Goal: Check status: Check status

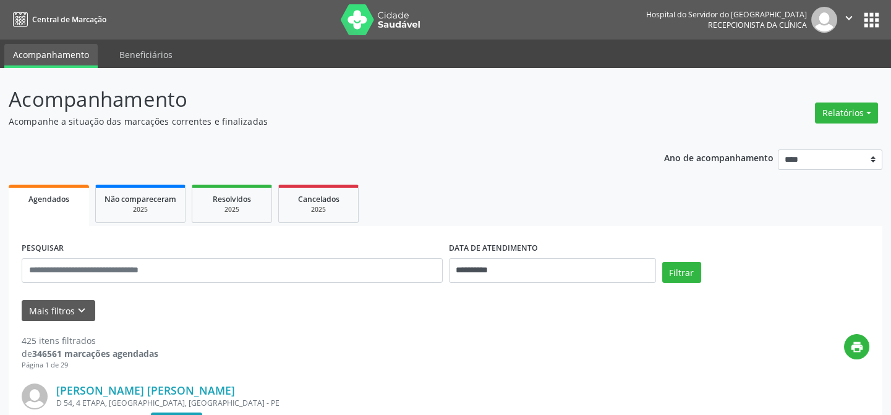
scroll to position [112, 0]
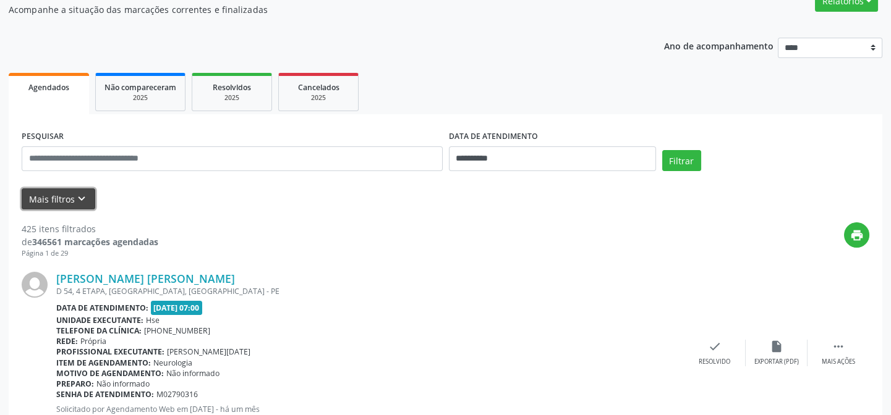
click at [60, 191] on button "Mais filtros keyboard_arrow_down" at bounding box center [59, 200] width 74 height 22
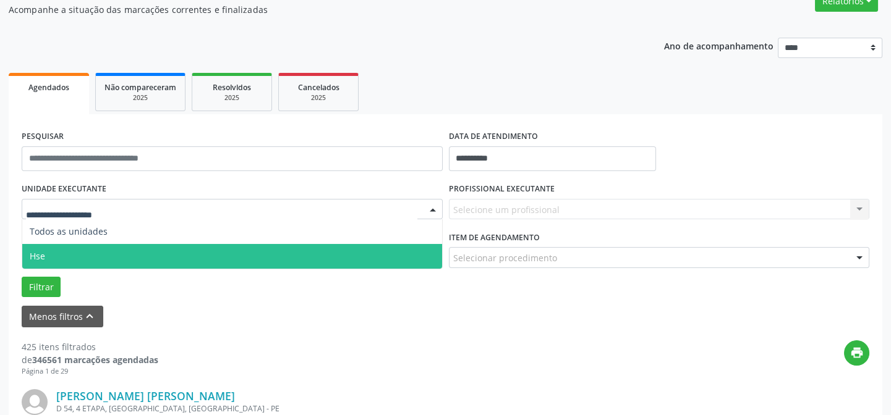
click at [93, 253] on span "Hse" at bounding box center [232, 256] width 420 height 25
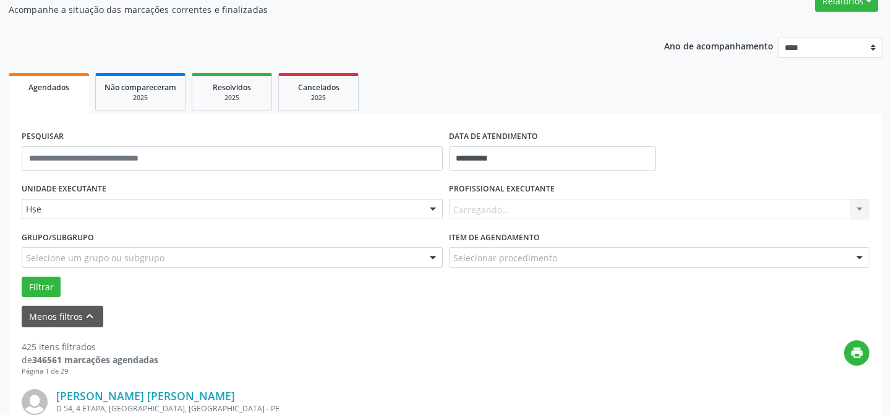
click at [538, 208] on div "Carregando... Nenhum resultado encontrado para: " " Não há nenhuma opção para s…" at bounding box center [659, 209] width 421 height 21
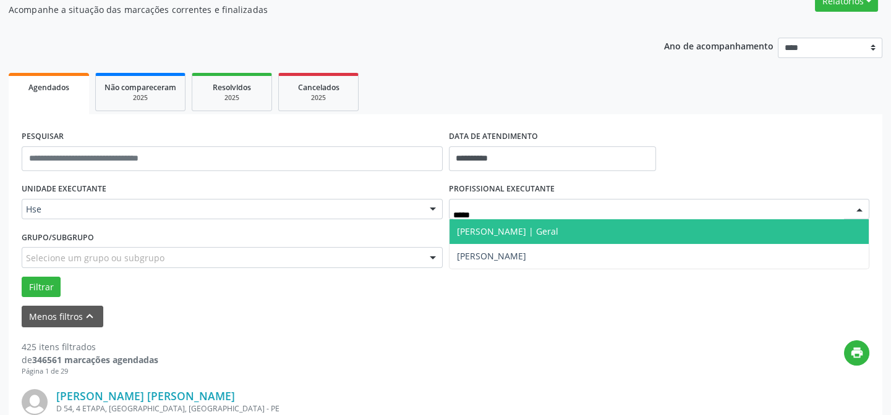
type input "******"
click at [541, 227] on span "[PERSON_NAME] | Geral" at bounding box center [507, 232] width 101 height 12
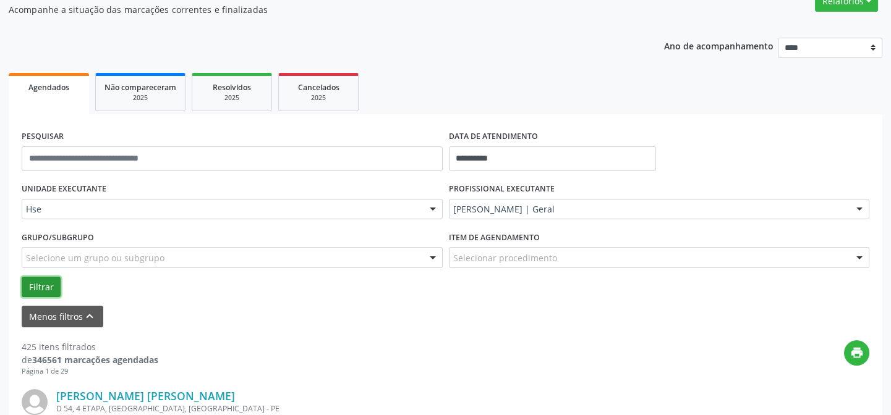
click at [35, 278] on button "Filtrar" at bounding box center [41, 287] width 39 height 21
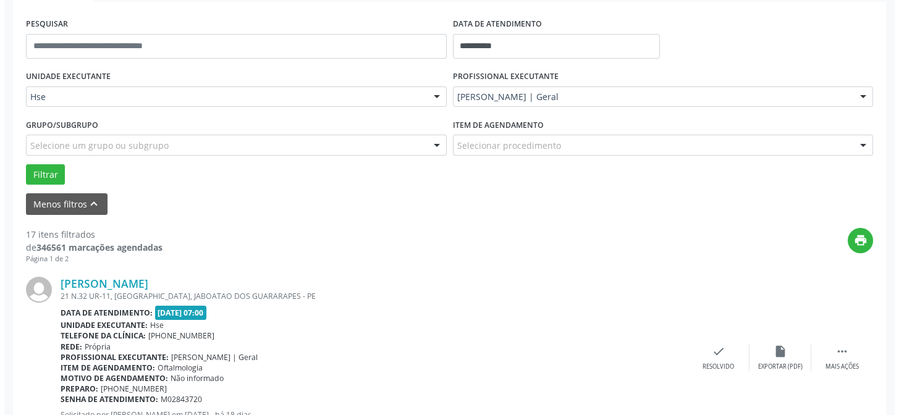
scroll to position [337, 0]
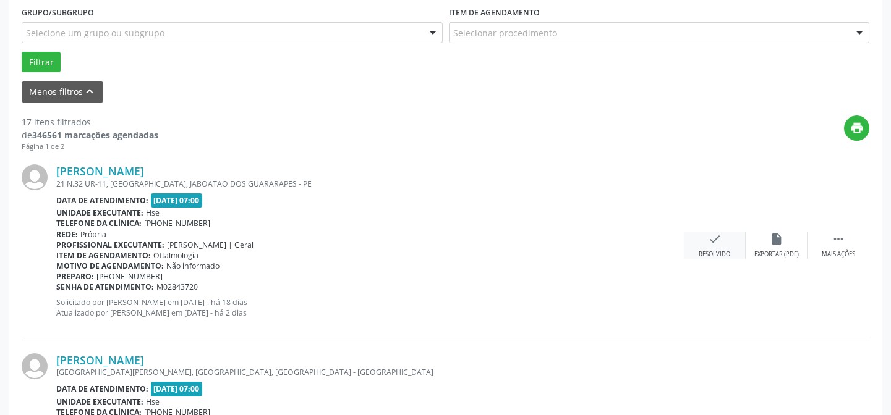
click at [704, 242] on div "check Resolvido" at bounding box center [715, 245] width 62 height 27
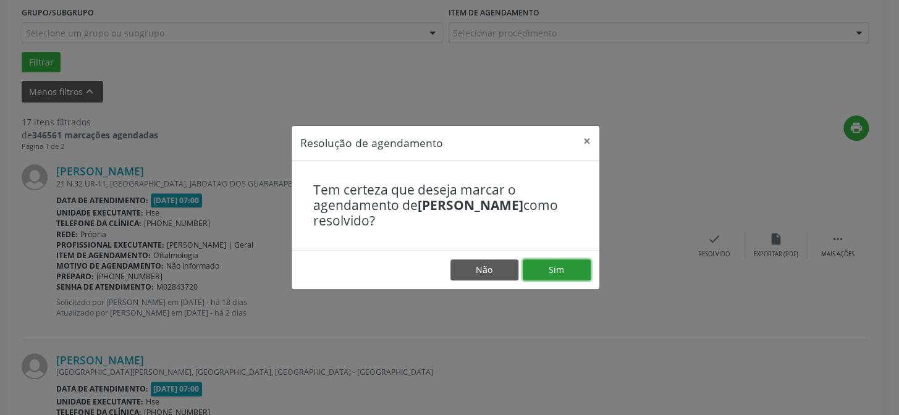
click at [546, 277] on button "Sim" at bounding box center [557, 270] width 68 height 21
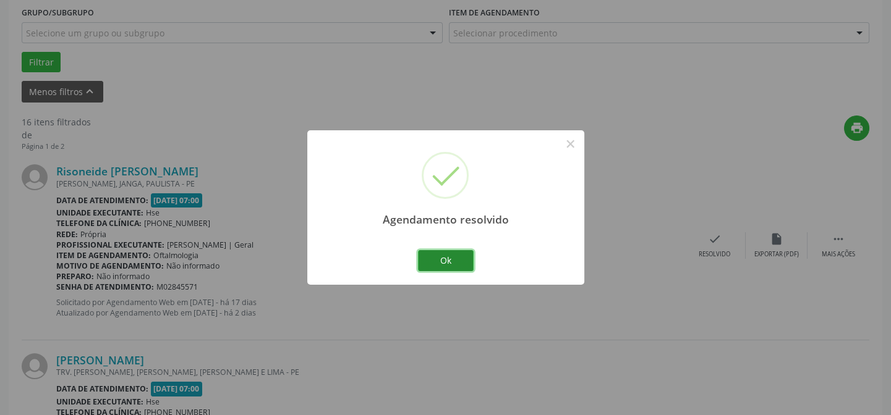
click at [446, 259] on button "Ok" at bounding box center [446, 260] width 56 height 21
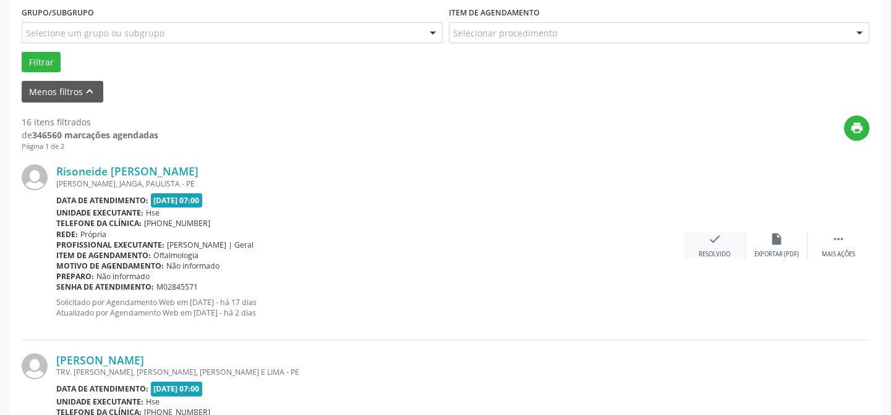
click at [716, 233] on icon "check" at bounding box center [715, 239] width 14 height 14
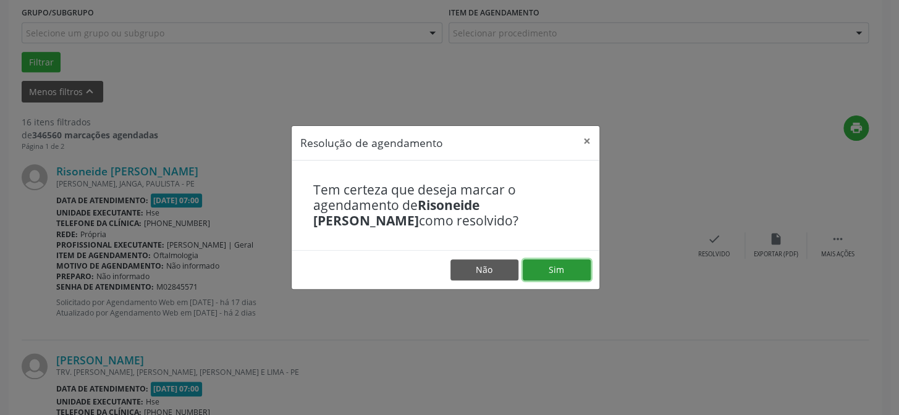
click at [568, 272] on button "Sim" at bounding box center [557, 270] width 68 height 21
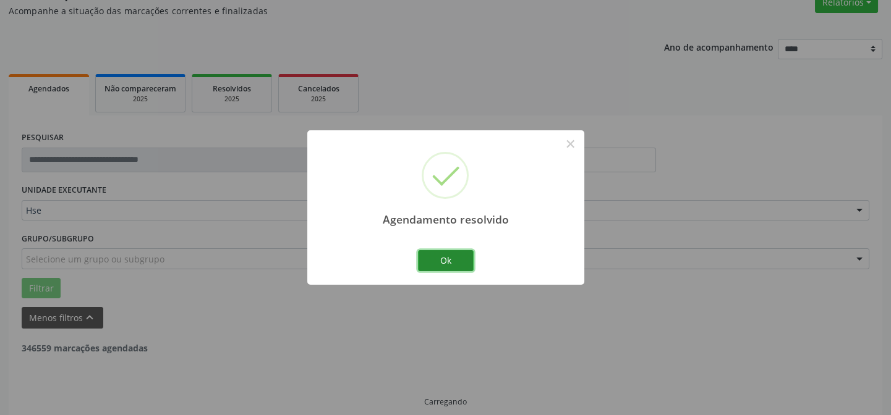
scroll to position [124, 0]
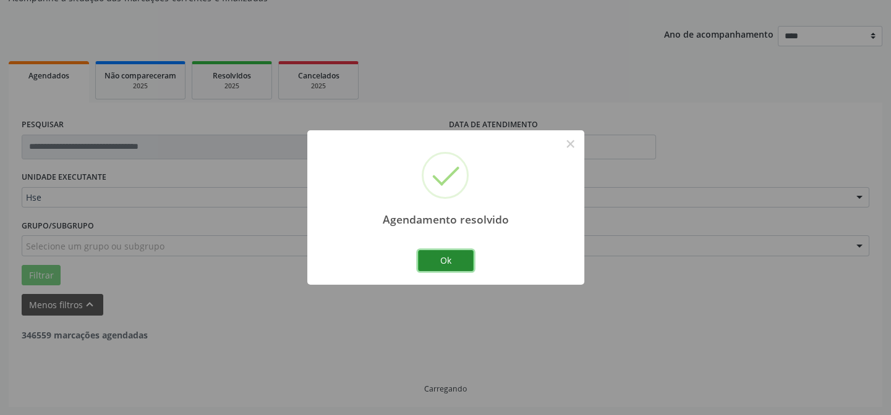
click at [463, 256] on button "Ok" at bounding box center [446, 260] width 56 height 21
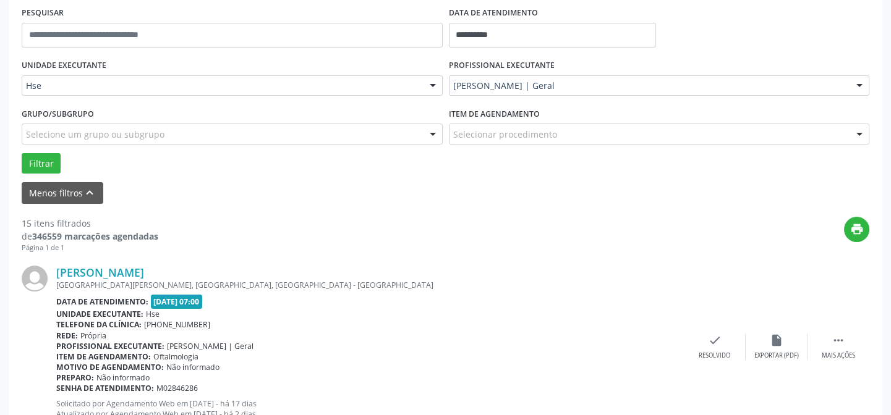
scroll to position [292, 0]
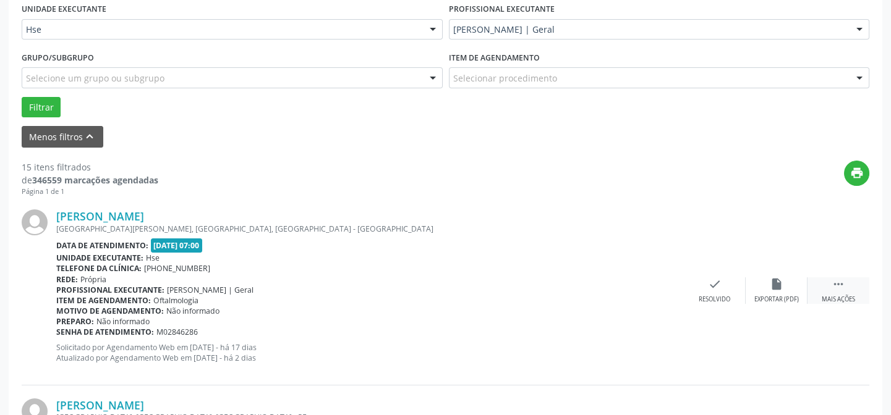
drag, startPoint x: 839, startPoint y: 282, endPoint x: 829, endPoint y: 284, distance: 9.6
click at [839, 282] on icon "" at bounding box center [838, 285] width 14 height 14
click at [782, 293] on div "alarm_off Não compareceu" at bounding box center [776, 291] width 62 height 27
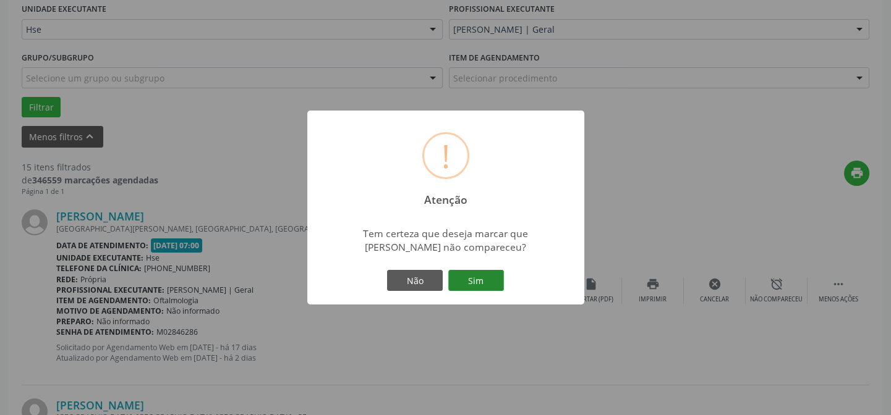
click at [464, 281] on button "Sim" at bounding box center [476, 280] width 56 height 21
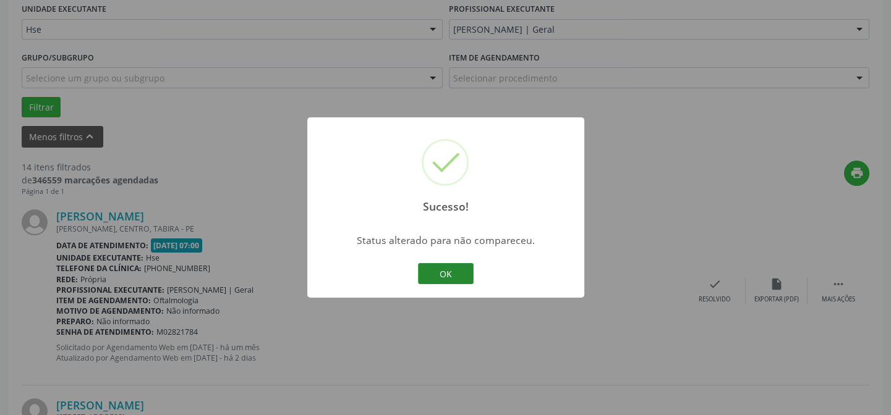
click at [451, 273] on button "OK" at bounding box center [446, 273] width 56 height 21
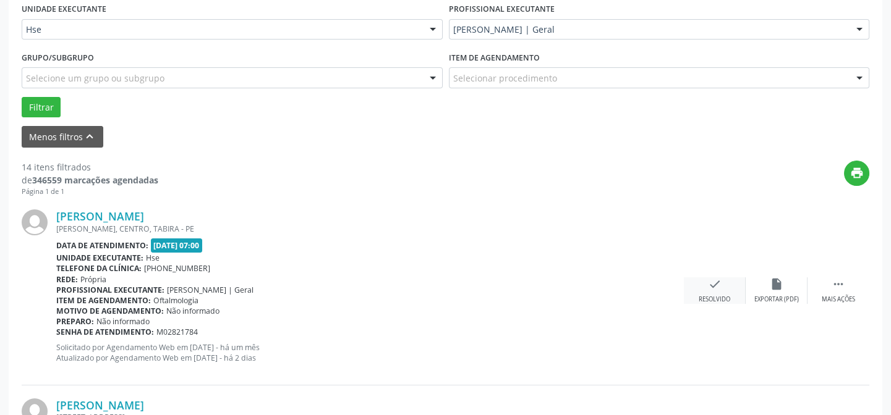
click at [727, 300] on div "Resolvido" at bounding box center [714, 299] width 32 height 9
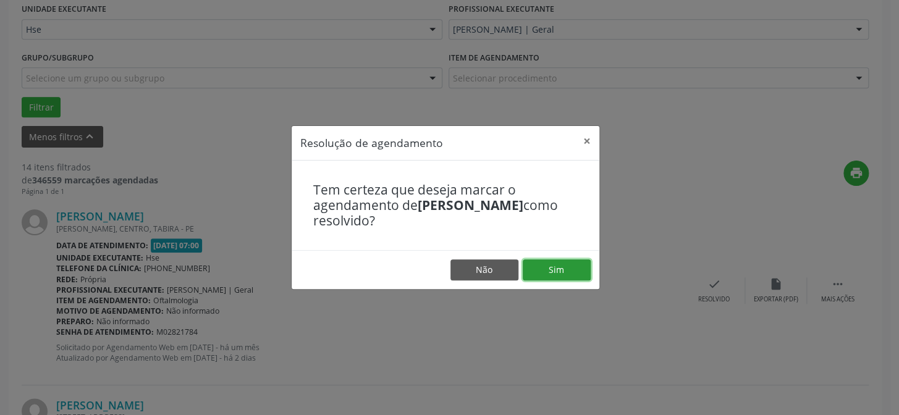
click at [557, 270] on button "Sim" at bounding box center [557, 270] width 68 height 21
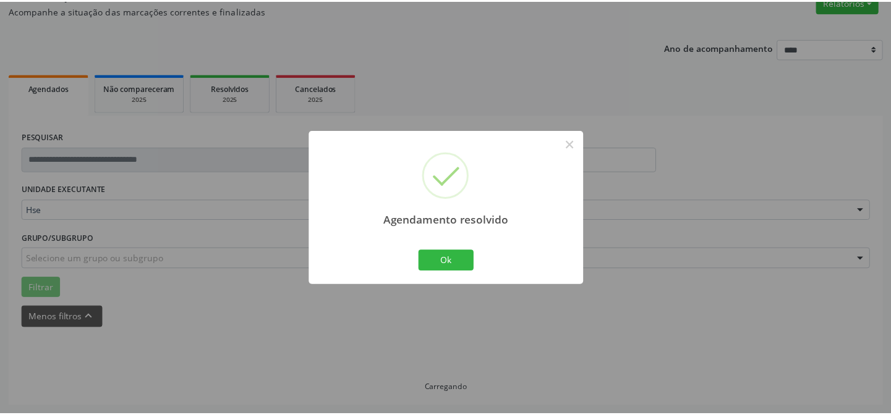
scroll to position [111, 0]
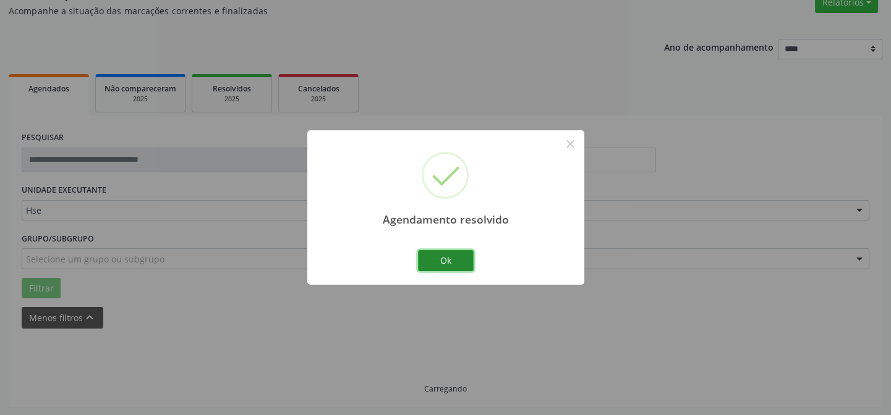
click at [468, 268] on button "Ok" at bounding box center [446, 260] width 56 height 21
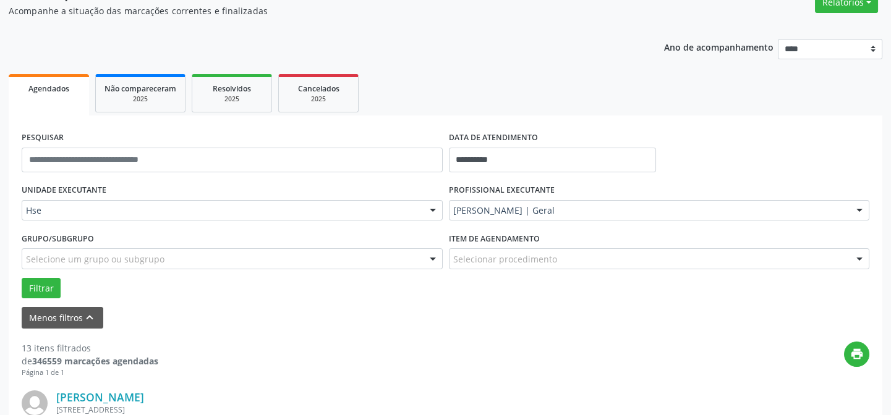
scroll to position [222, 0]
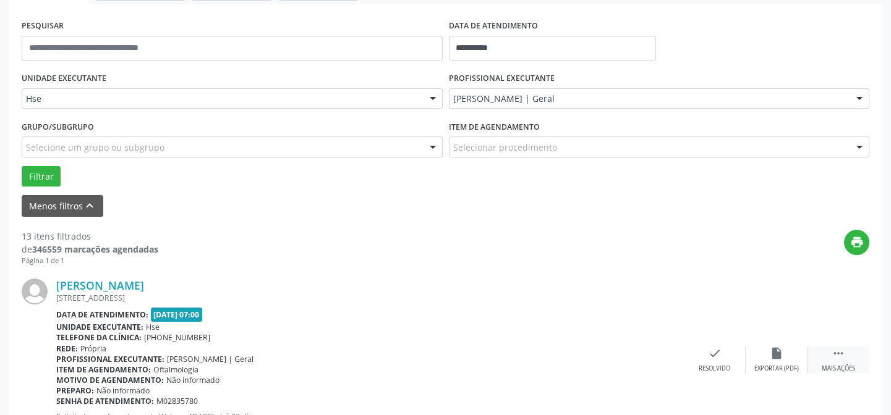
click at [826, 360] on div " Mais ações" at bounding box center [838, 360] width 62 height 27
click at [794, 360] on div "alarm_off Não compareceu" at bounding box center [776, 360] width 62 height 27
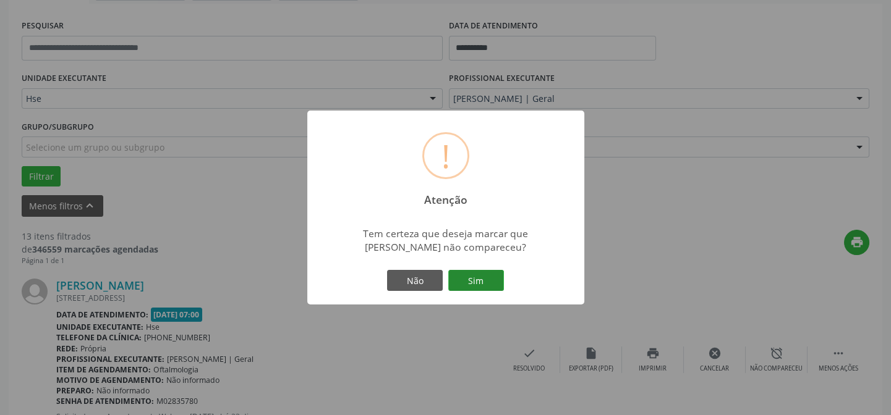
click at [477, 282] on button "Sim" at bounding box center [476, 280] width 56 height 21
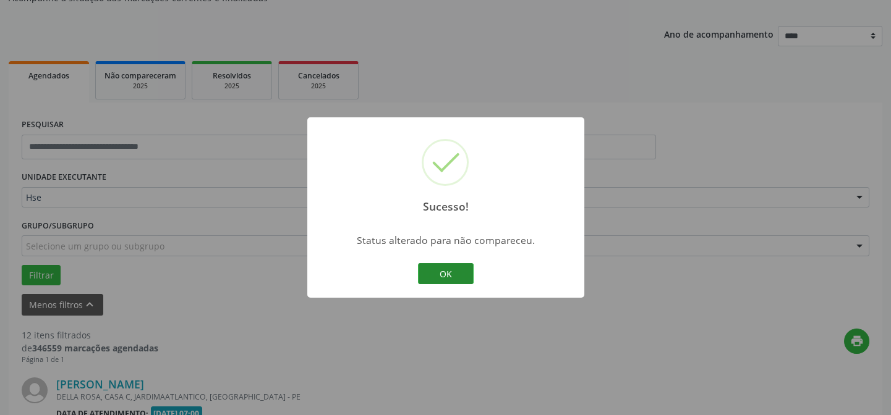
click at [439, 274] on button "OK" at bounding box center [446, 273] width 56 height 21
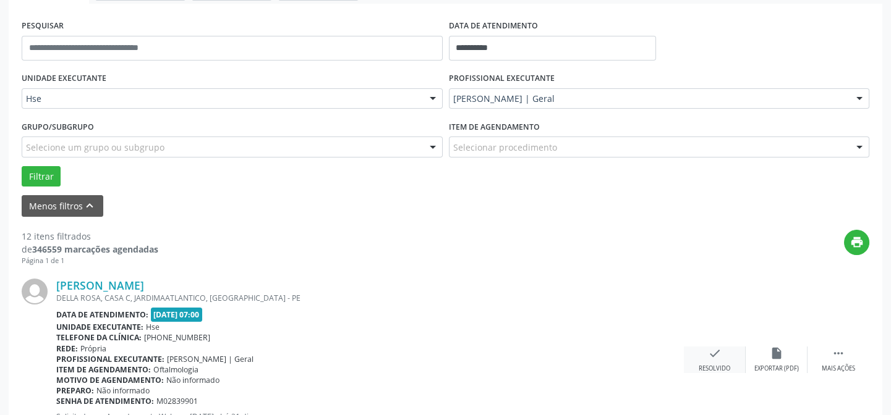
click at [721, 360] on div "check Resolvido" at bounding box center [715, 360] width 62 height 27
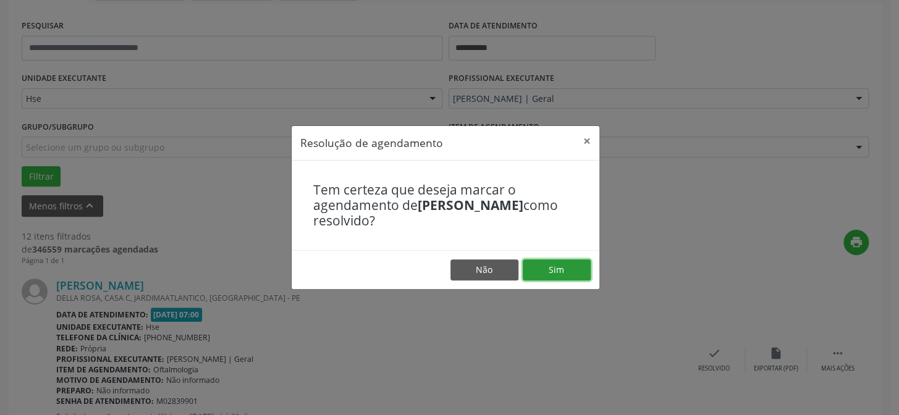
click at [534, 270] on button "Sim" at bounding box center [557, 270] width 68 height 21
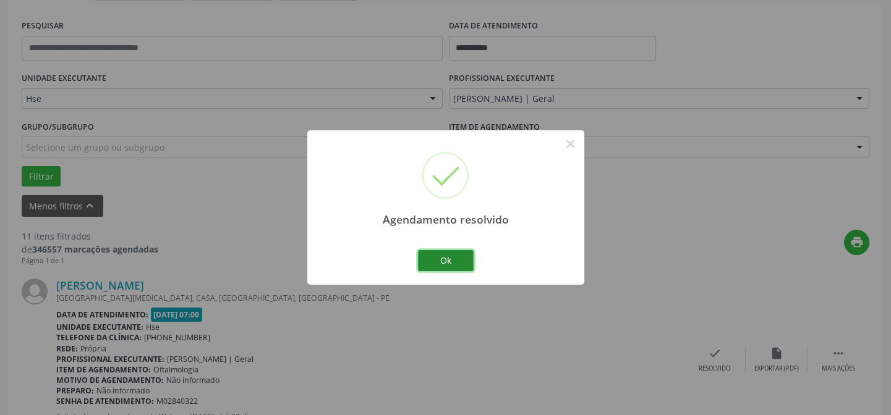
click at [447, 268] on button "Ok" at bounding box center [446, 260] width 56 height 21
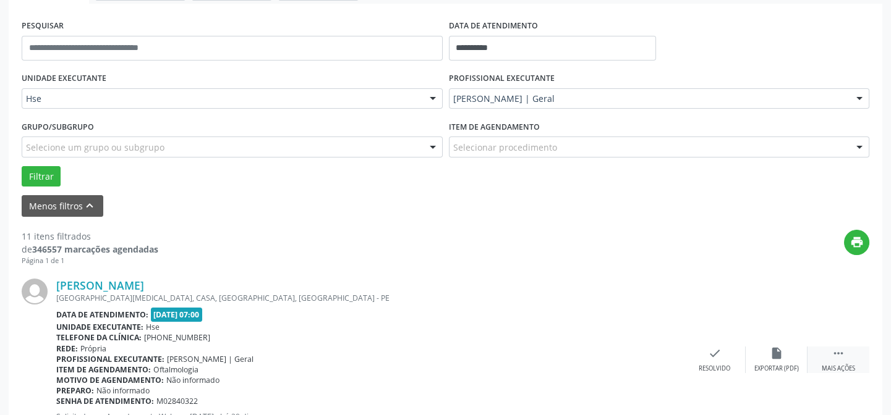
click at [846, 368] on div "Mais ações" at bounding box center [837, 369] width 33 height 9
click at [768, 350] on div "alarm_off Não compareceu" at bounding box center [776, 360] width 62 height 27
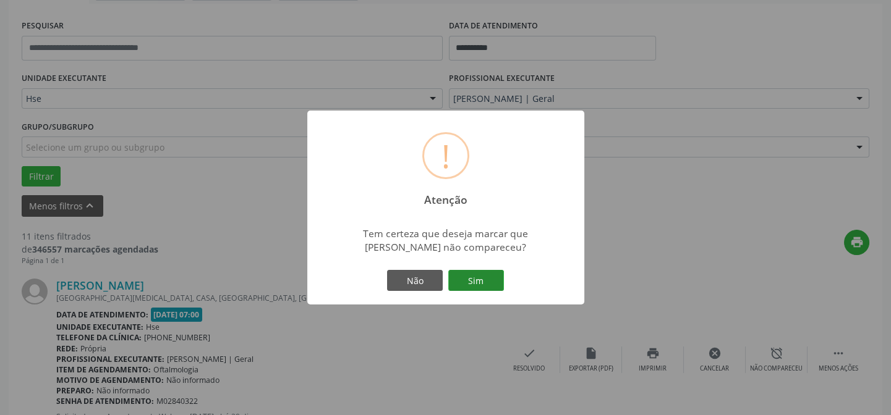
click at [473, 287] on button "Sim" at bounding box center [476, 280] width 56 height 21
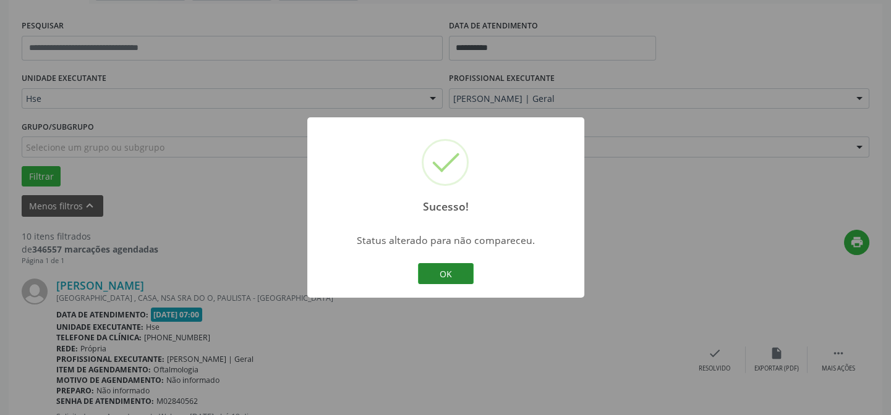
click at [464, 272] on button "OK" at bounding box center [446, 273] width 56 height 21
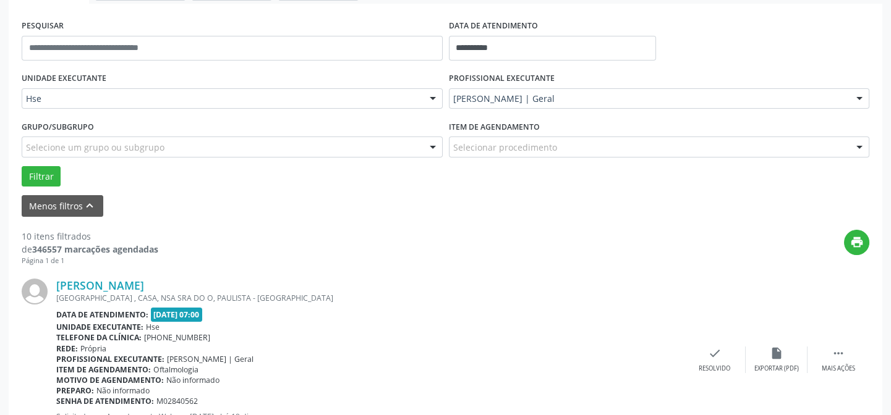
scroll to position [335, 0]
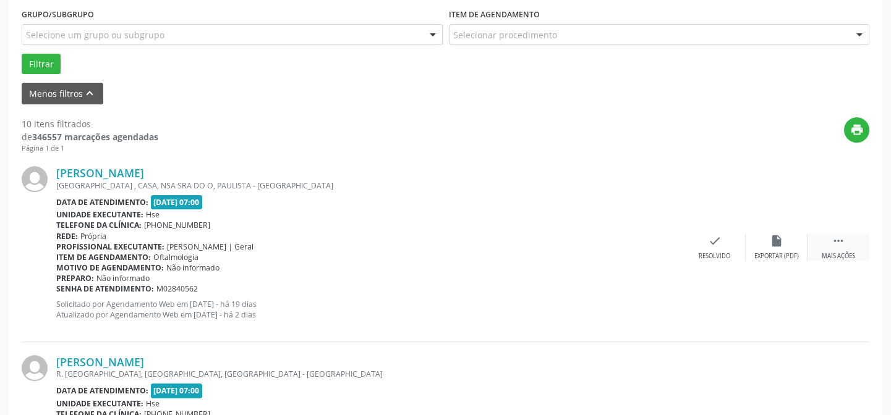
click at [841, 254] on div "Mais ações" at bounding box center [837, 256] width 33 height 9
click at [789, 252] on div "Não compareceu" at bounding box center [776, 256] width 53 height 9
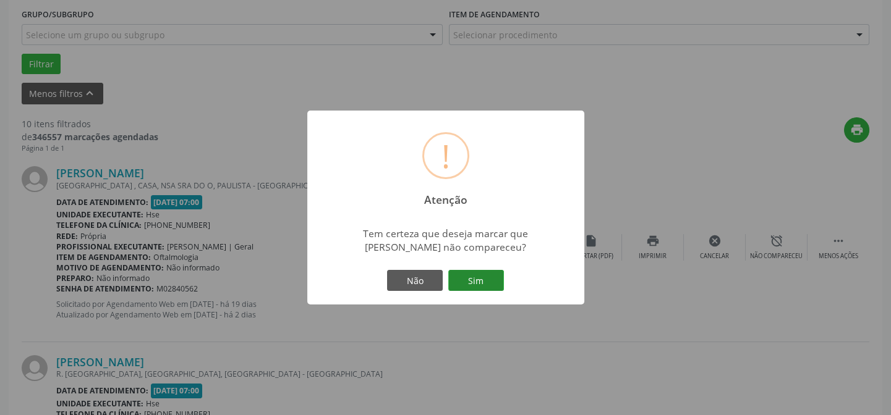
click at [480, 282] on button "Sim" at bounding box center [476, 280] width 56 height 21
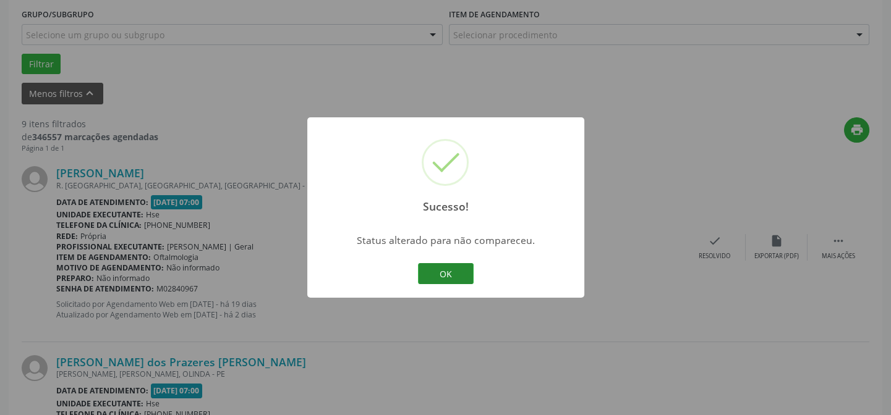
click at [465, 273] on button "OK" at bounding box center [446, 273] width 56 height 21
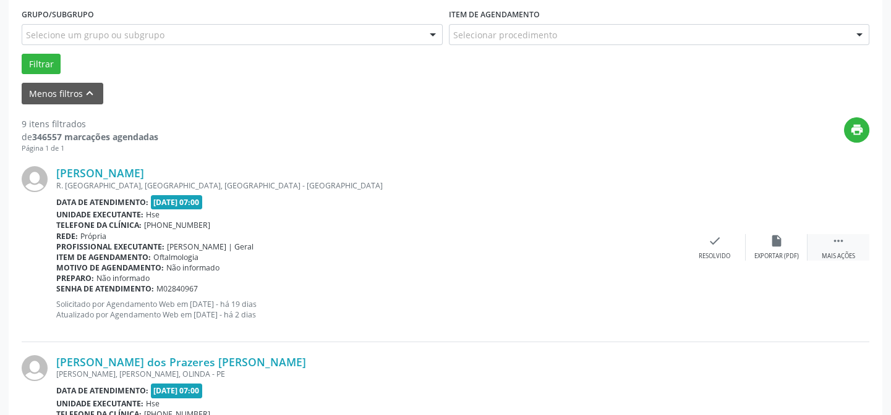
click at [845, 247] on div " Mais ações" at bounding box center [838, 247] width 62 height 27
click at [778, 241] on icon "alarm_off" at bounding box center [776, 241] width 14 height 14
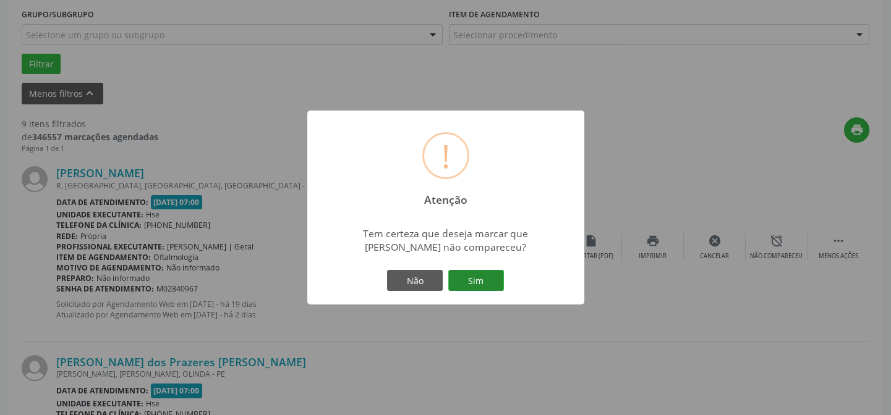
click at [478, 279] on button "Sim" at bounding box center [476, 280] width 56 height 21
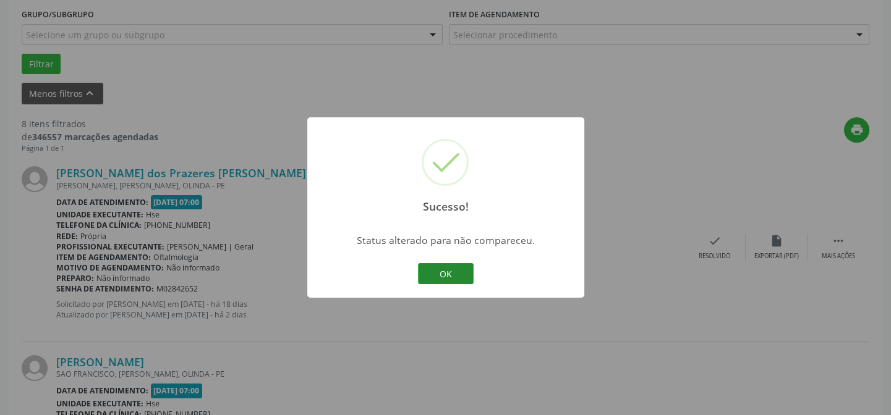
click at [464, 281] on button "OK" at bounding box center [446, 273] width 56 height 21
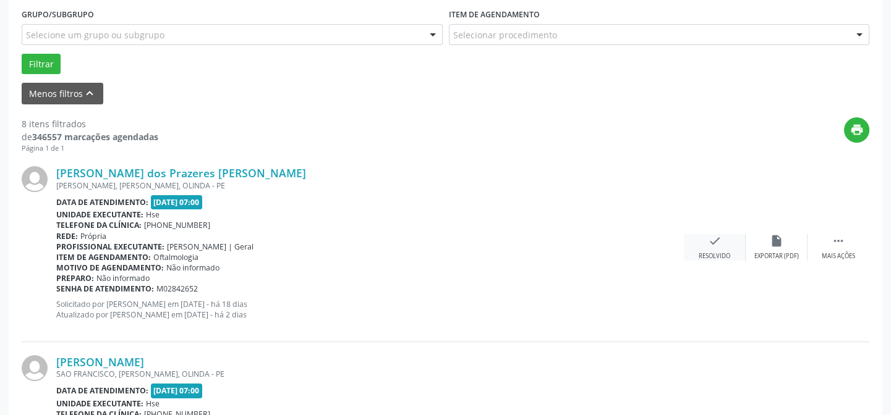
click at [692, 241] on div "check Resolvido" at bounding box center [715, 247] width 62 height 27
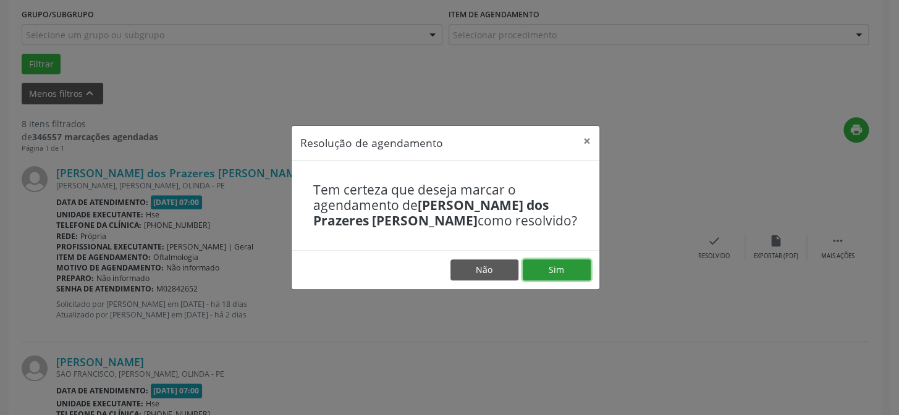
click at [530, 271] on button "Sim" at bounding box center [557, 270] width 68 height 21
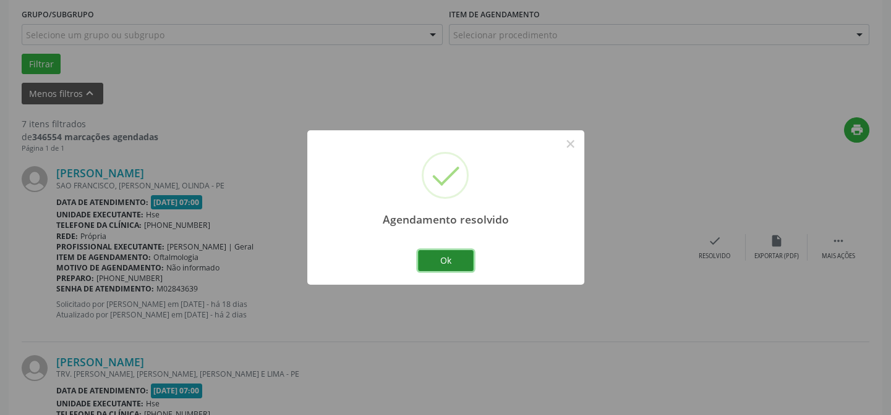
click at [467, 258] on button "Ok" at bounding box center [446, 260] width 56 height 21
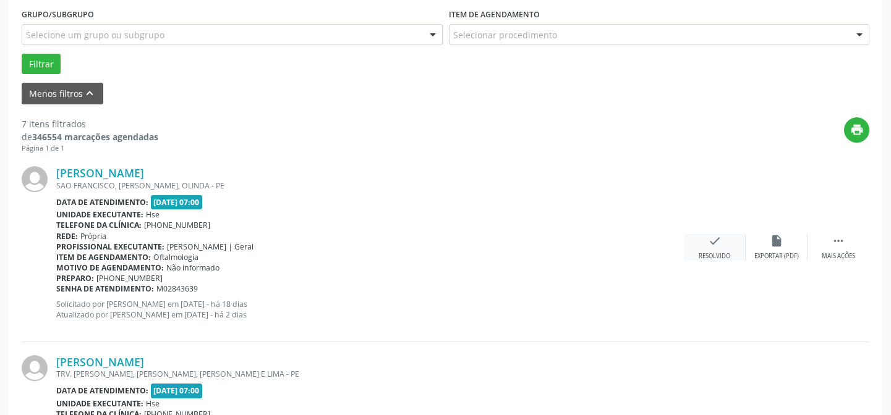
click at [732, 258] on div "check Resolvido" at bounding box center [715, 247] width 62 height 27
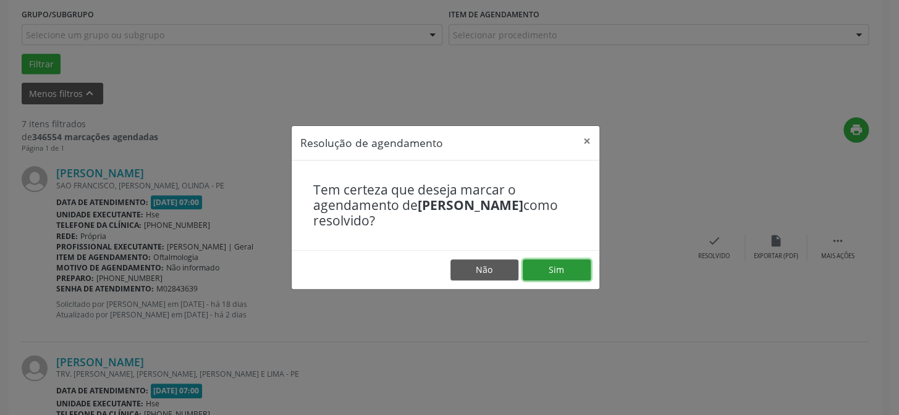
click at [549, 267] on button "Sim" at bounding box center [557, 270] width 68 height 21
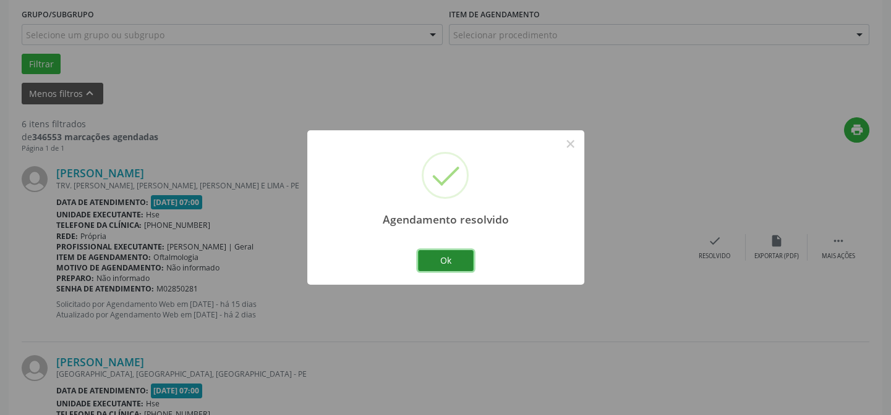
click at [435, 262] on button "Ok" at bounding box center [446, 260] width 56 height 21
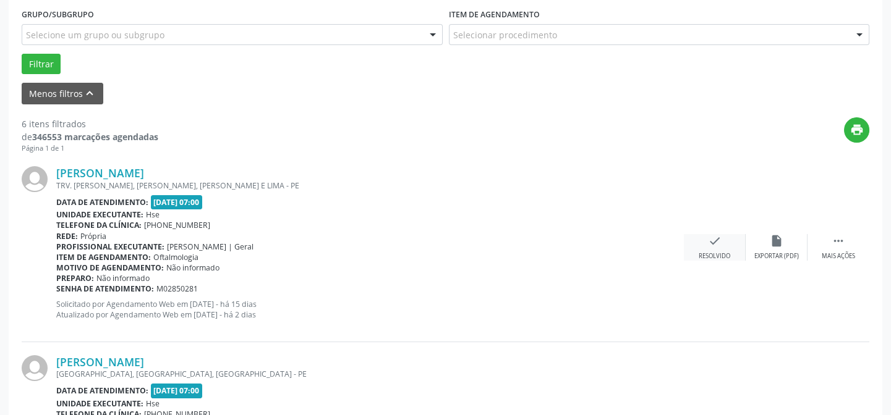
click at [725, 247] on div "check Resolvido" at bounding box center [715, 247] width 62 height 27
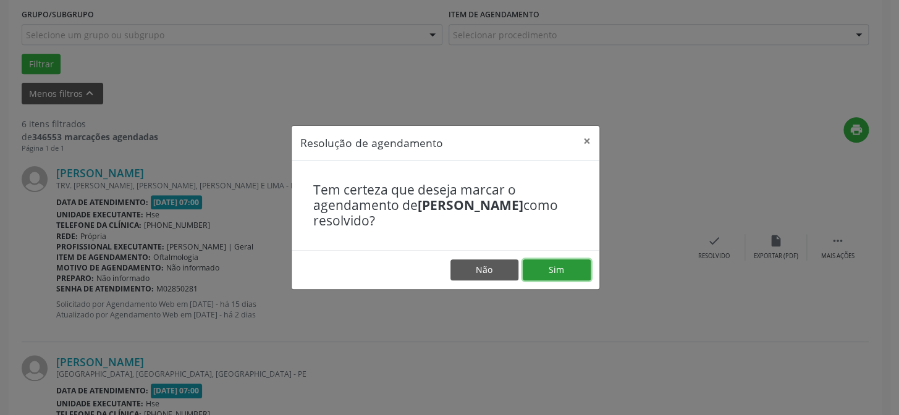
click at [579, 276] on button "Sim" at bounding box center [557, 270] width 68 height 21
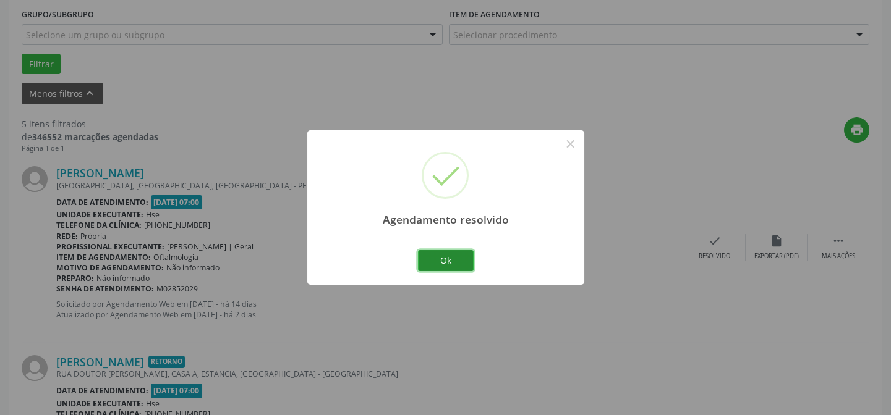
click at [454, 258] on button "Ok" at bounding box center [446, 260] width 56 height 21
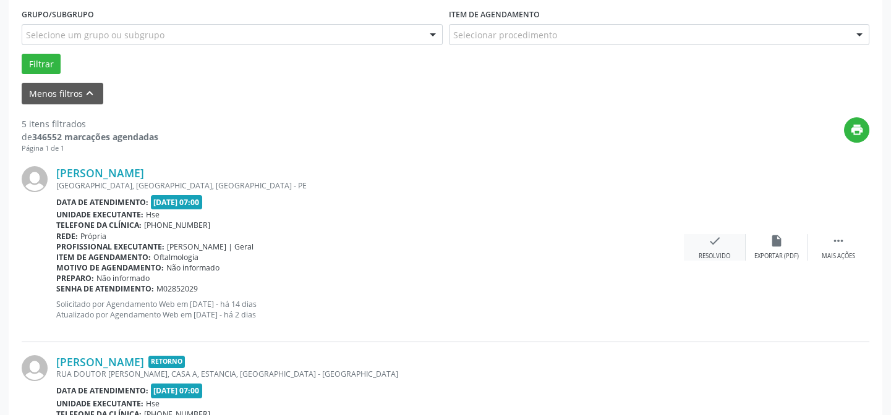
click at [709, 245] on icon "check" at bounding box center [715, 241] width 14 height 14
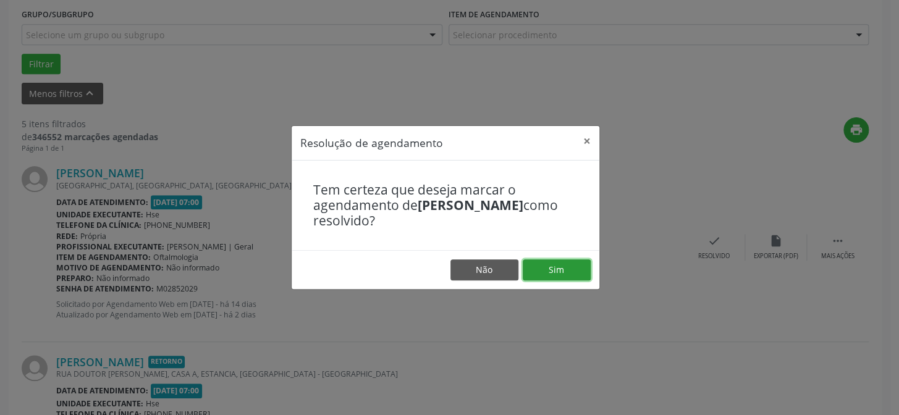
click at [561, 277] on button "Sim" at bounding box center [557, 270] width 68 height 21
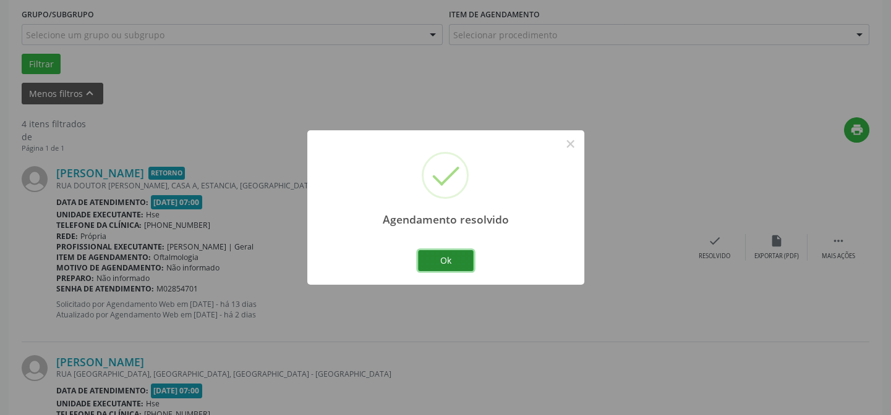
click at [447, 259] on button "Ok" at bounding box center [446, 260] width 56 height 21
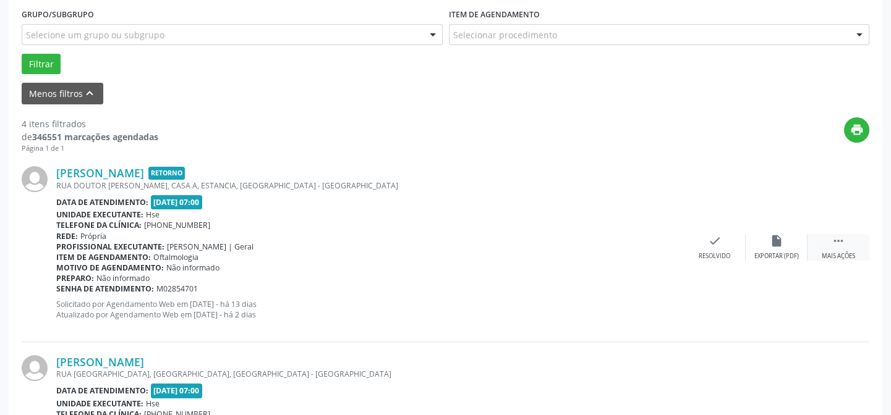
click at [850, 241] on div " Mais ações" at bounding box center [838, 247] width 62 height 27
click at [817, 254] on div " Menos ações" at bounding box center [838, 247] width 62 height 27
click at [834, 242] on icon "" at bounding box center [838, 241] width 14 height 14
click at [778, 248] on div "alarm_off Não compareceu" at bounding box center [776, 247] width 62 height 27
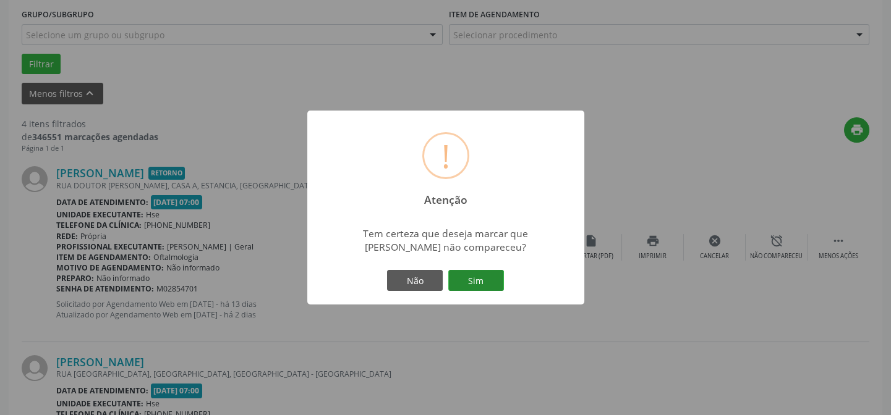
click at [482, 284] on button "Sim" at bounding box center [476, 280] width 56 height 21
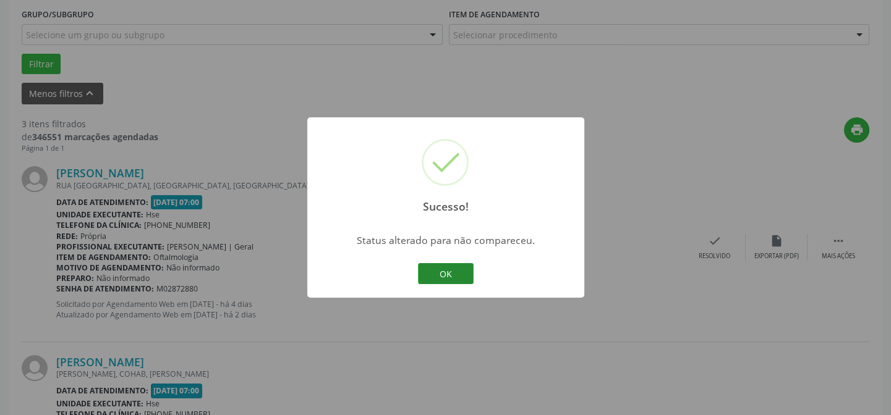
click at [433, 266] on button "OK" at bounding box center [446, 273] width 56 height 21
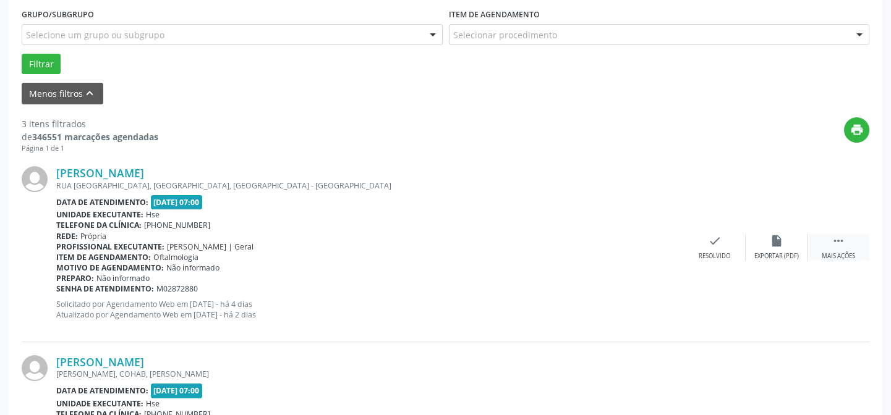
click at [835, 245] on icon "" at bounding box center [838, 241] width 14 height 14
click at [797, 252] on div "Não compareceu" at bounding box center [776, 256] width 53 height 9
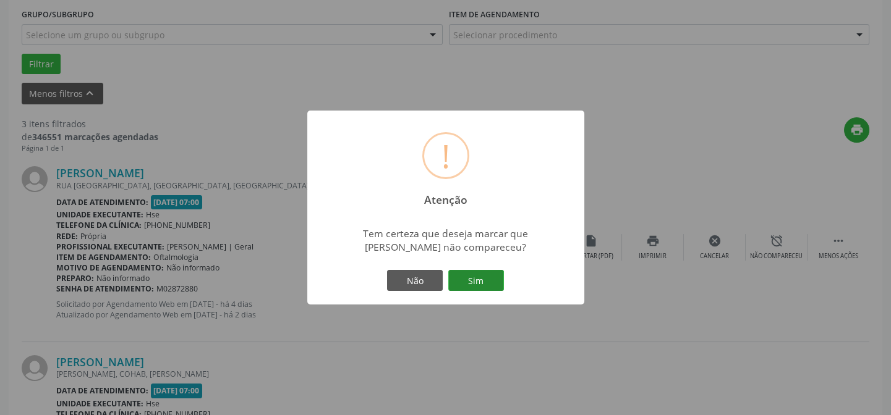
click at [452, 286] on button "Sim" at bounding box center [476, 280] width 56 height 21
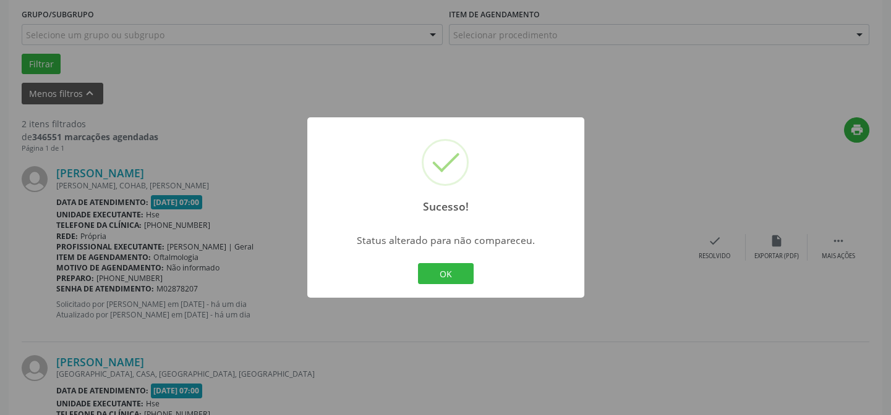
click at [451, 262] on div "OK Cancel" at bounding box center [445, 274] width 61 height 26
click at [449, 271] on button "OK" at bounding box center [446, 273] width 56 height 21
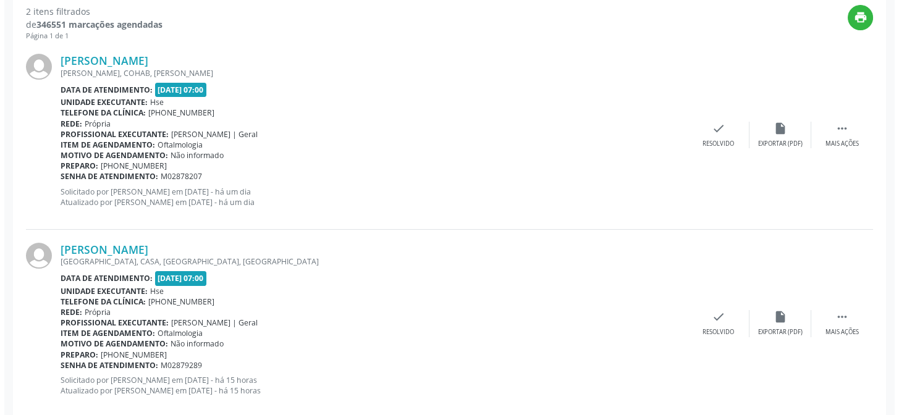
scroll to position [470, 0]
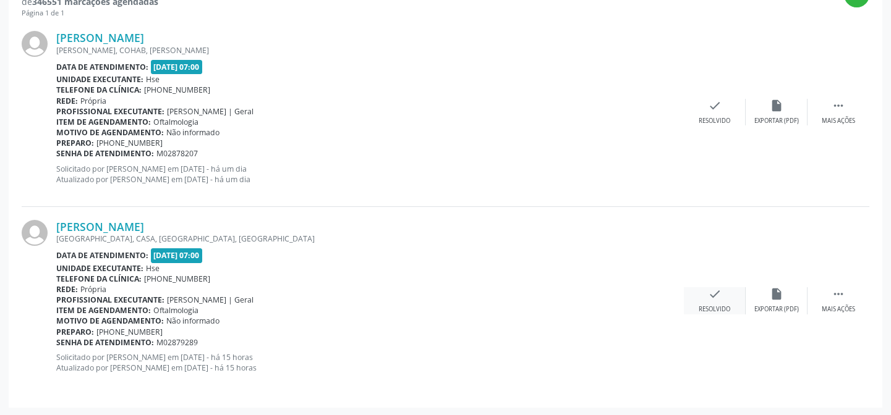
click at [713, 302] on div "check Resolvido" at bounding box center [715, 300] width 62 height 27
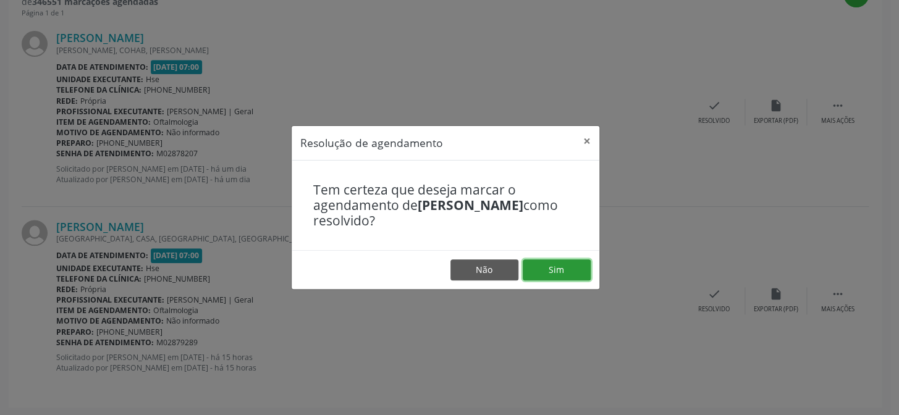
click at [550, 263] on button "Sim" at bounding box center [557, 270] width 68 height 21
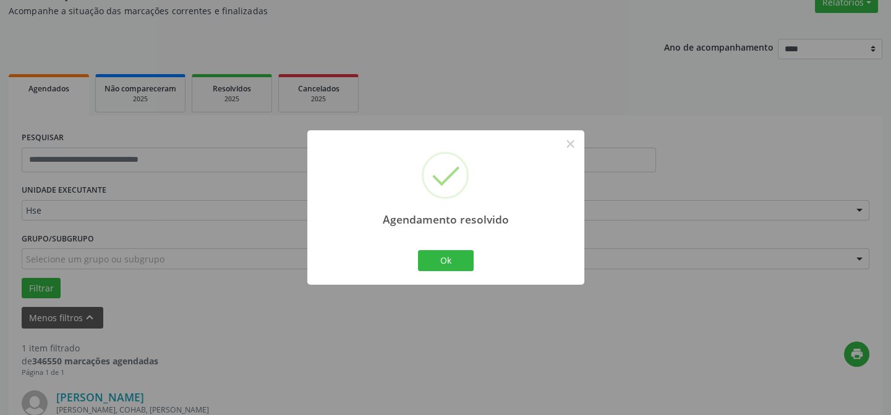
scroll to position [282, 0]
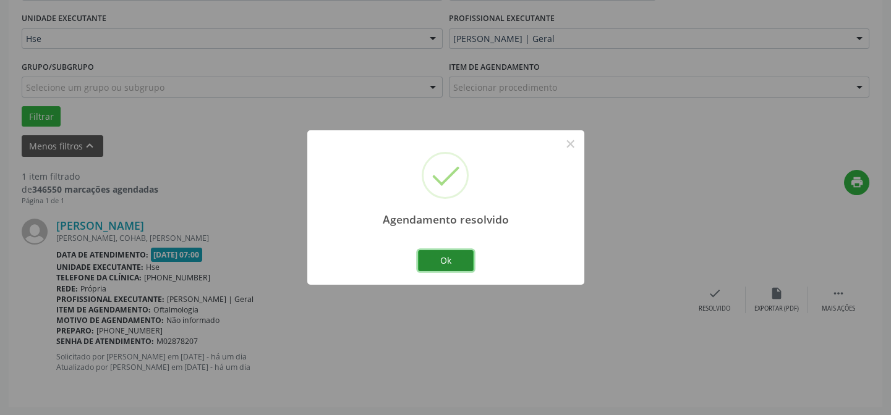
click at [447, 260] on button "Ok" at bounding box center [446, 260] width 56 height 21
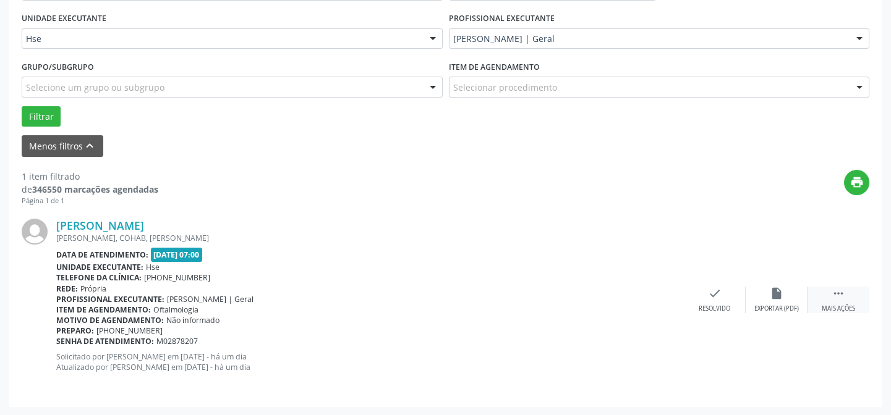
click at [854, 295] on div " Mais ações" at bounding box center [838, 300] width 62 height 27
click at [789, 300] on div "alarm_off Não compareceu" at bounding box center [776, 300] width 62 height 27
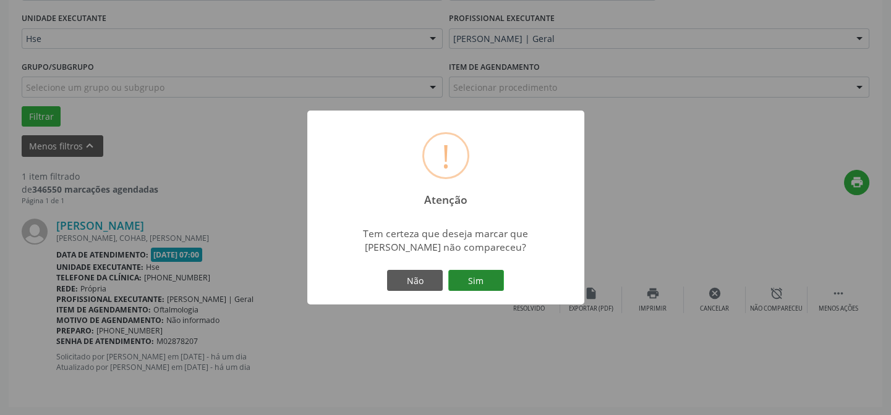
click at [491, 278] on button "Sim" at bounding box center [476, 280] width 56 height 21
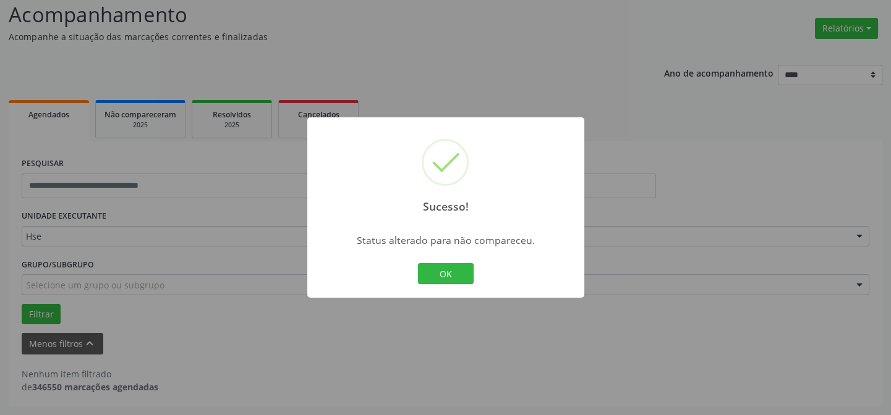
scroll to position [83, 0]
click at [439, 272] on button "OK" at bounding box center [446, 273] width 56 height 21
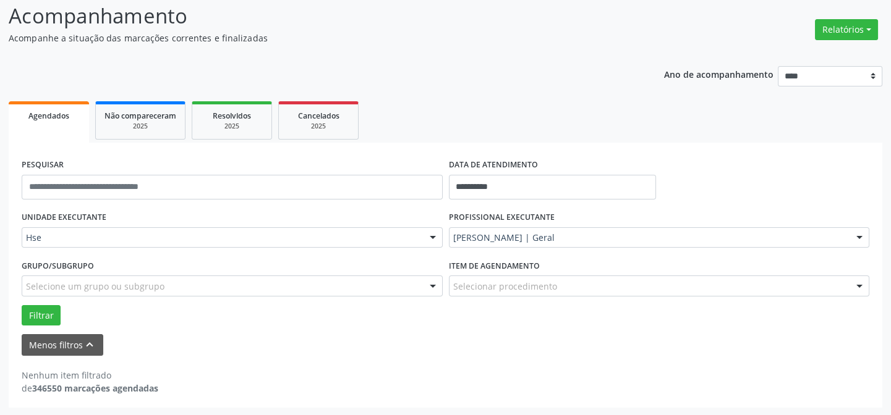
scroll to position [0, 0]
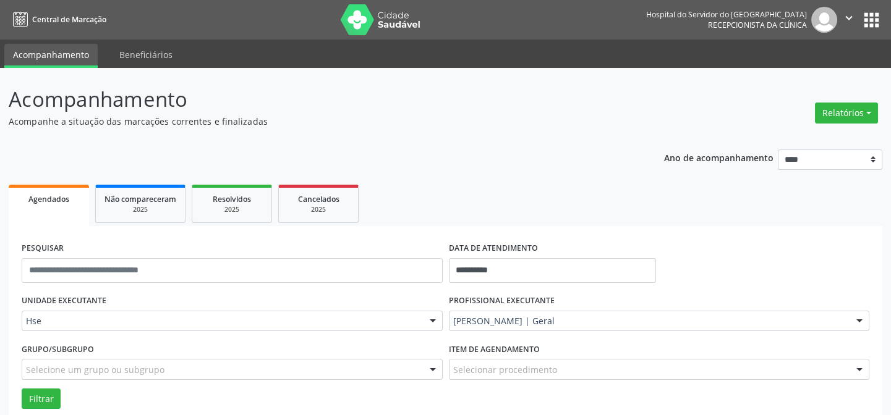
click at [381, 17] on img at bounding box center [381, 19] width 80 height 31
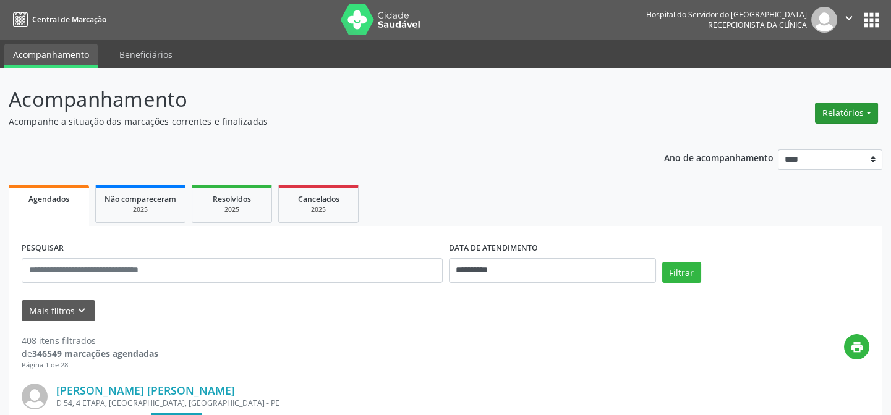
click at [847, 108] on button "Relatórios" at bounding box center [846, 113] width 63 height 21
click at [813, 133] on link "Agendamentos" at bounding box center [814, 138] width 133 height 17
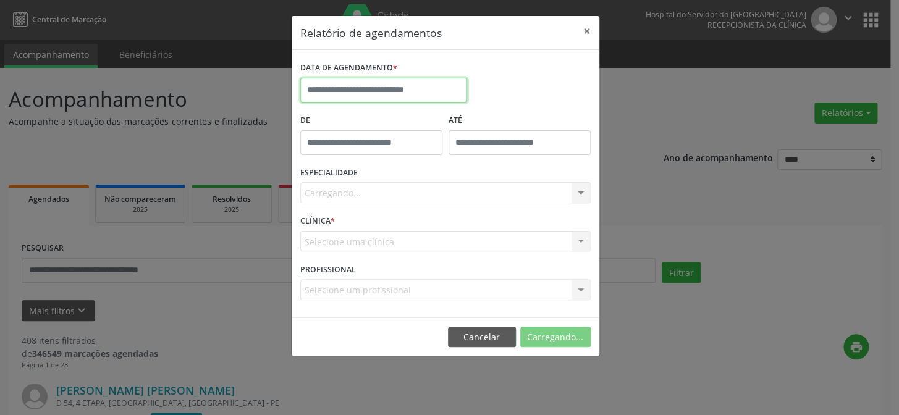
click at [367, 93] on input "text" at bounding box center [383, 90] width 167 height 25
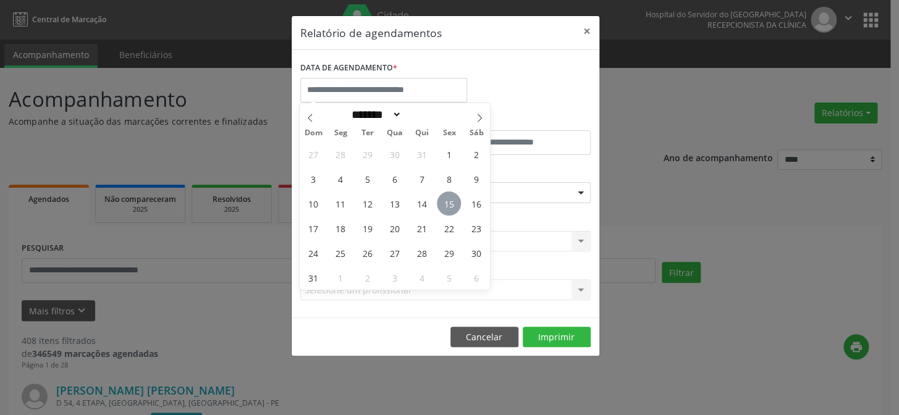
click at [449, 198] on span "15" at bounding box center [449, 204] width 24 height 24
type input "**********"
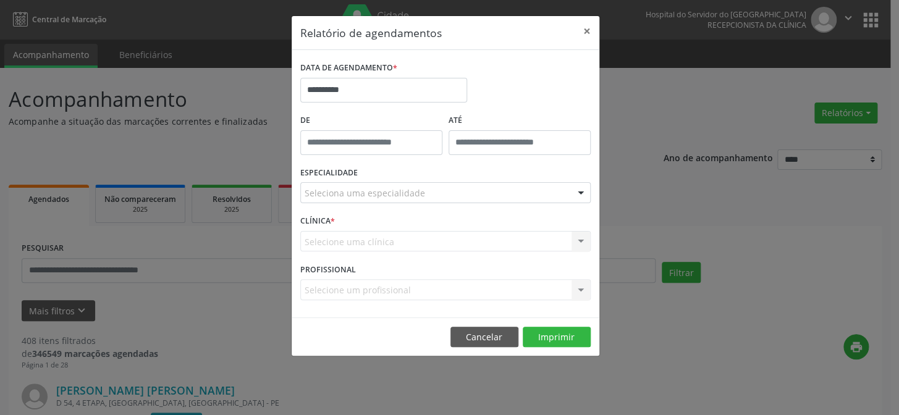
click at [446, 190] on div "Seleciona uma especialidade" at bounding box center [445, 192] width 290 height 21
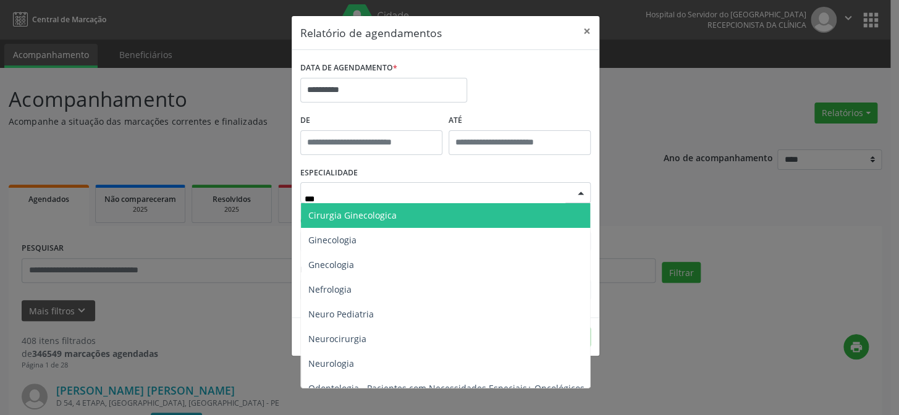
type input "****"
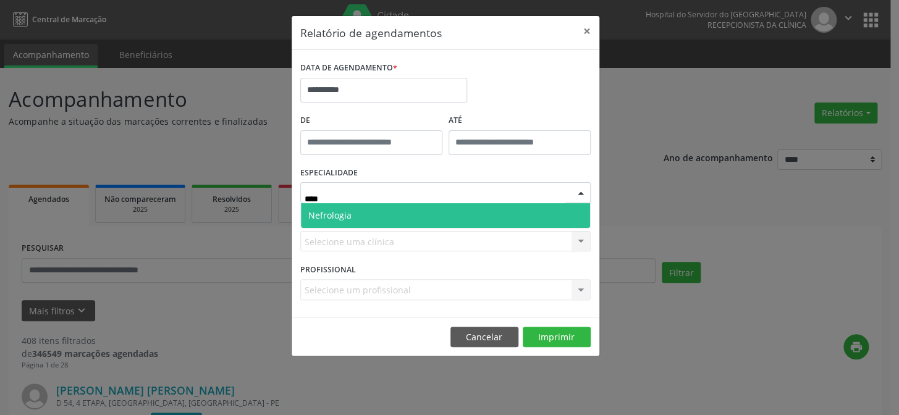
click at [364, 216] on span "Nefrologia" at bounding box center [445, 215] width 289 height 25
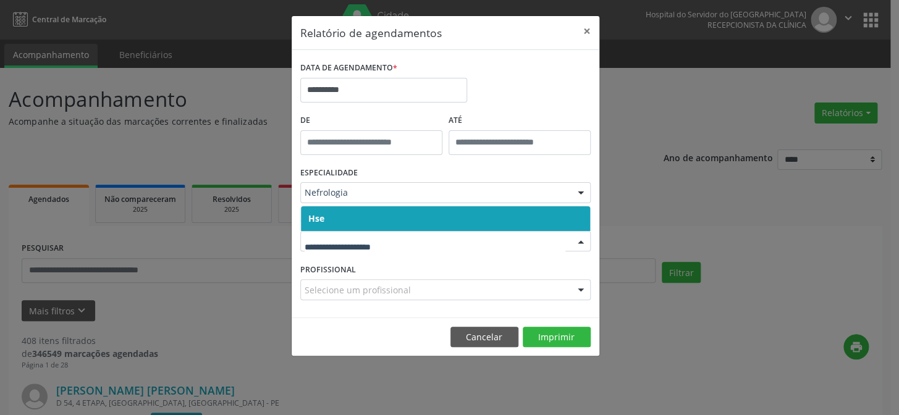
click at [339, 218] on span "Hse" at bounding box center [445, 218] width 289 height 25
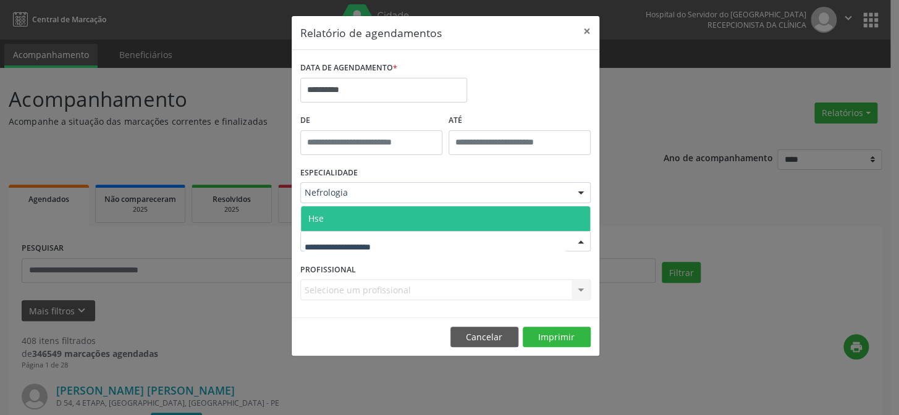
click at [336, 217] on span "Hse" at bounding box center [445, 218] width 289 height 25
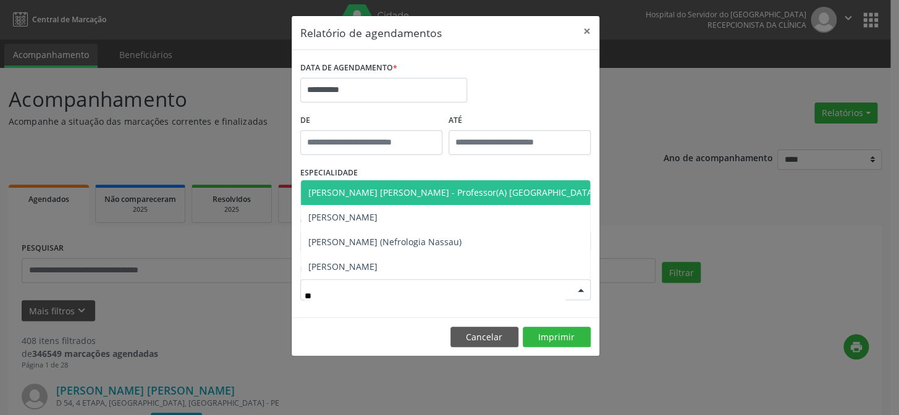
type input "***"
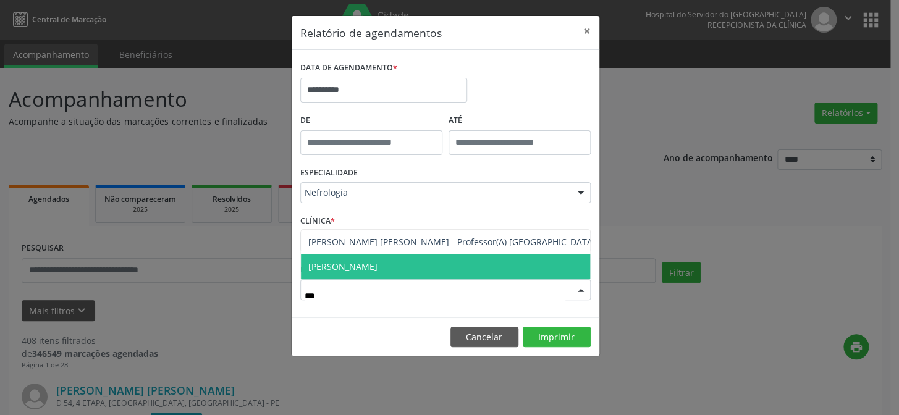
click at [354, 265] on span "Ana Tereza Coimbra Cesar de Albuquerque" at bounding box center [342, 267] width 69 height 12
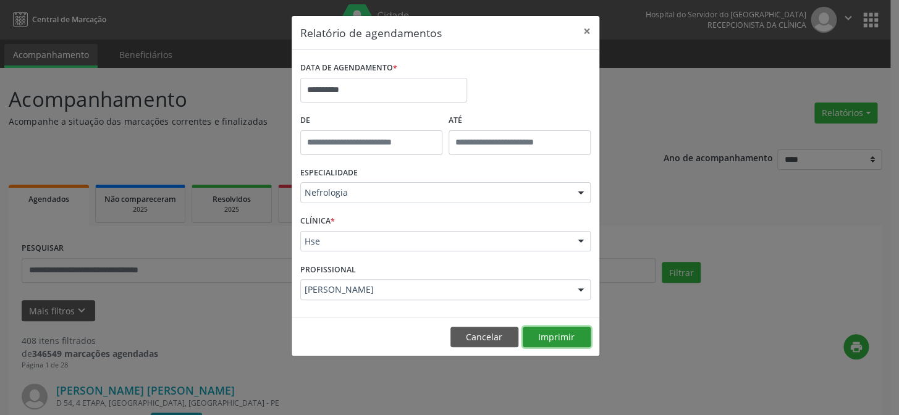
click at [546, 338] on button "Imprimir" at bounding box center [557, 337] width 68 height 21
click at [590, 27] on button "×" at bounding box center [587, 31] width 25 height 30
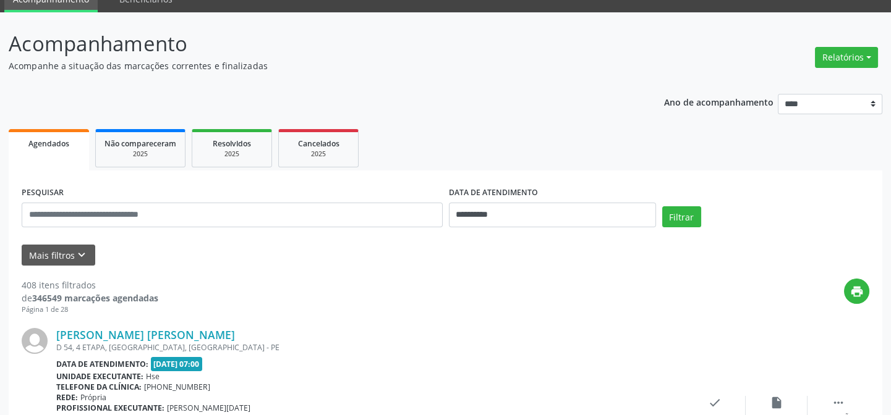
scroll to position [112, 0]
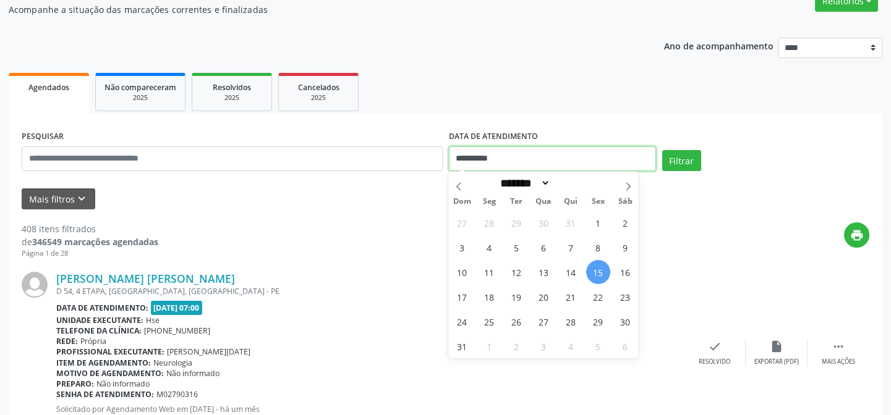
click at [523, 150] on input "**********" at bounding box center [552, 158] width 207 height 25
click at [572, 266] on span "14" at bounding box center [571, 272] width 24 height 24
type input "**********"
click at [572, 266] on span "14" at bounding box center [571, 272] width 24 height 24
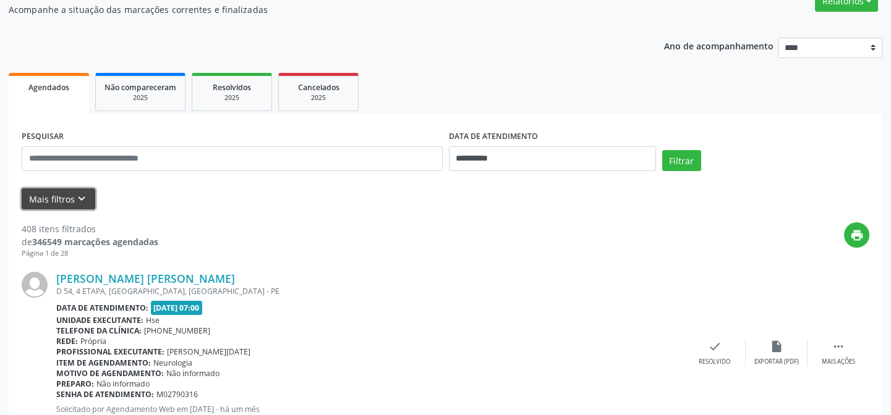
click at [46, 201] on button "Mais filtros keyboard_arrow_down" at bounding box center [59, 200] width 74 height 22
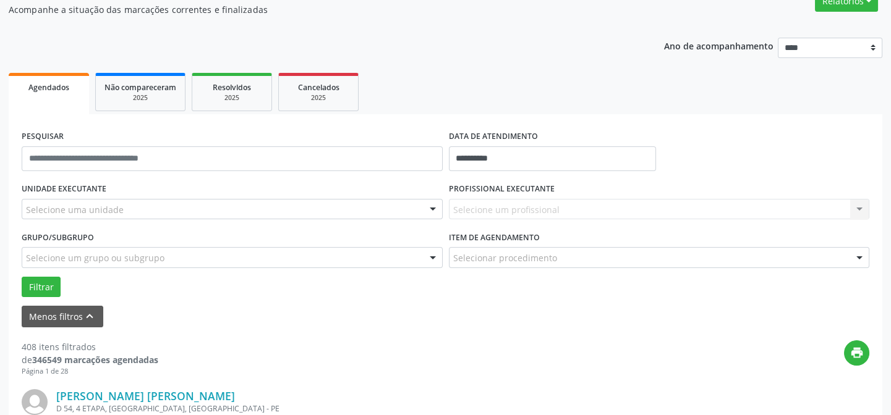
click at [95, 190] on label "UNIDADE EXECUTANTE" at bounding box center [64, 189] width 85 height 19
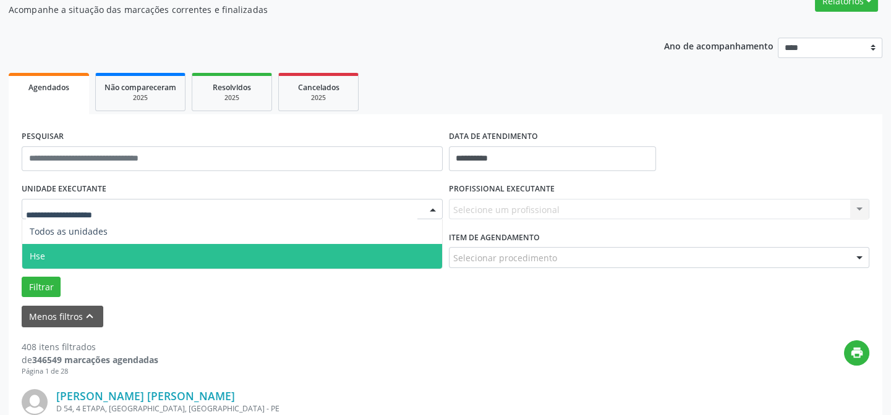
click at [90, 258] on span "Hse" at bounding box center [232, 256] width 420 height 25
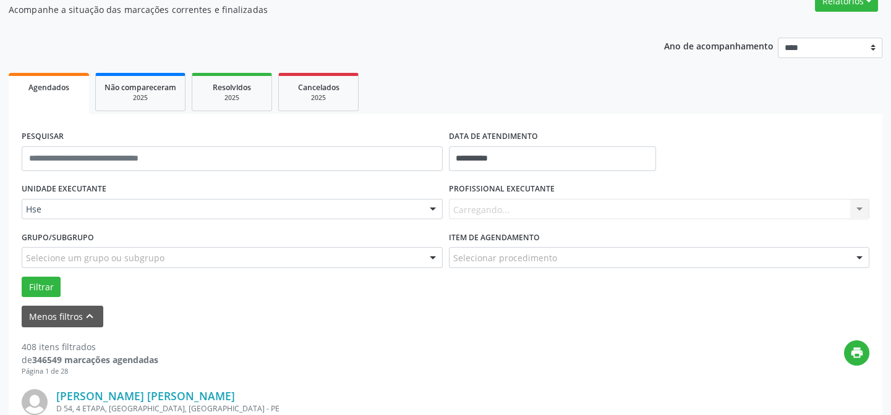
click at [475, 203] on div "Carregando... Nenhum resultado encontrado para: " " Não há nenhuma opção para s…" at bounding box center [659, 209] width 421 height 21
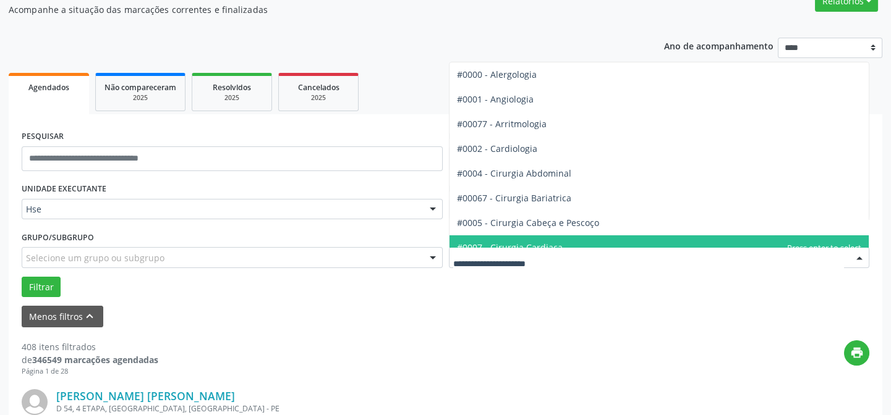
click at [512, 253] on input "text" at bounding box center [648, 264] width 391 height 25
click at [458, 341] on div "print" at bounding box center [513, 359] width 711 height 36
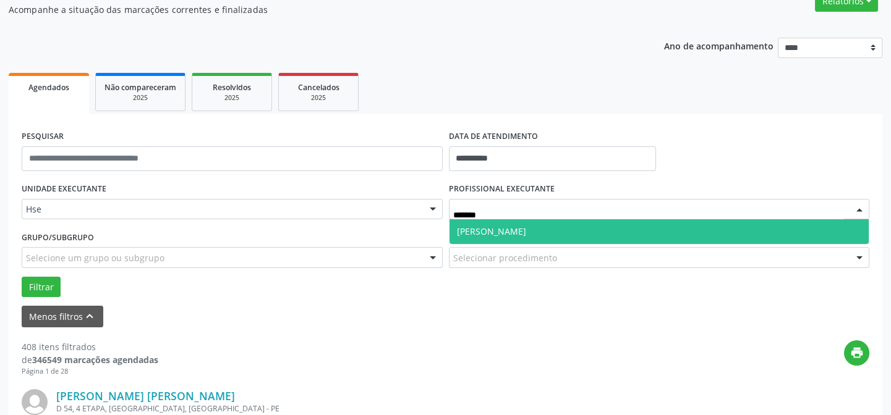
type input "********"
click at [514, 231] on span "Ana Tereza Coimbra Cesar de Albuquerque" at bounding box center [491, 232] width 69 height 12
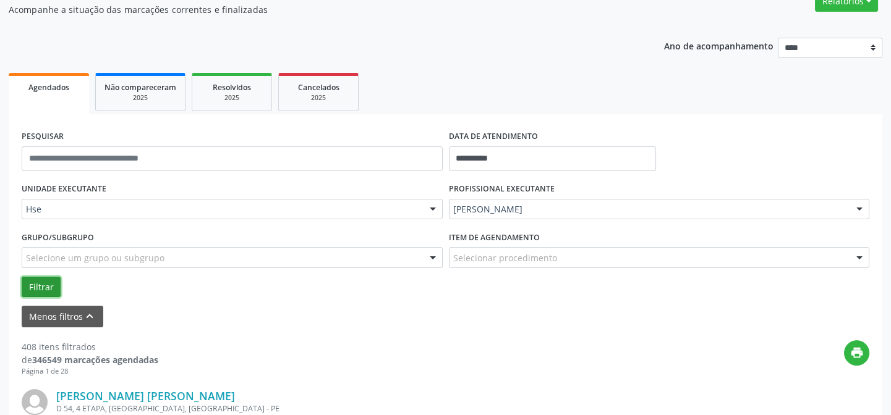
click at [32, 282] on button "Filtrar" at bounding box center [41, 287] width 39 height 21
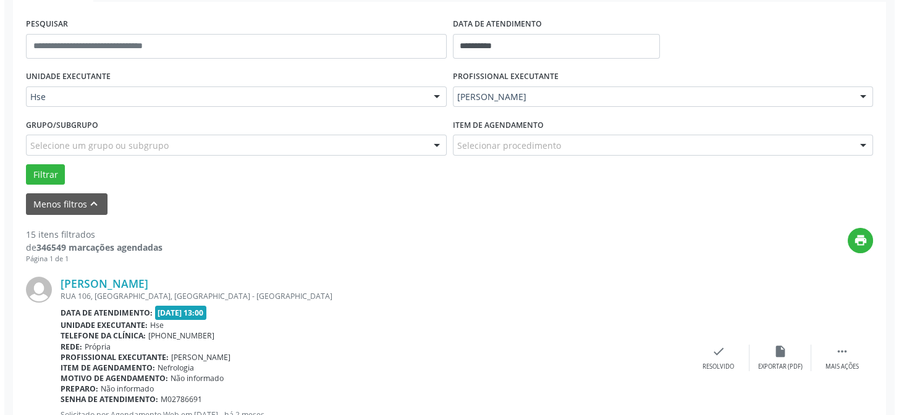
scroll to position [281, 0]
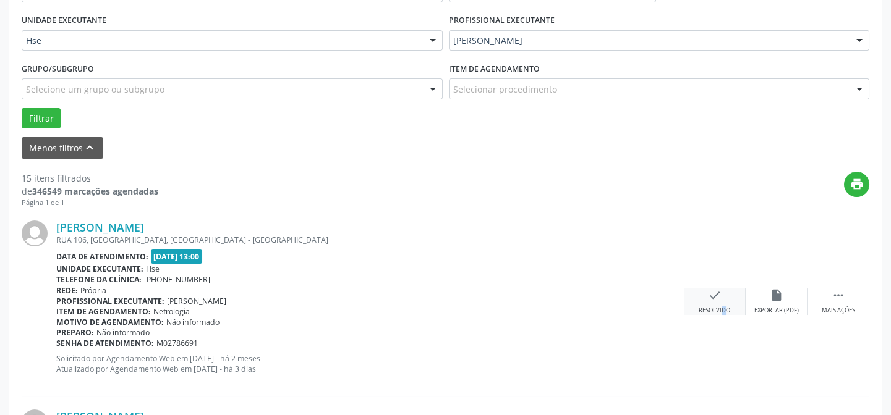
click at [714, 307] on div "Resolvido" at bounding box center [714, 311] width 32 height 9
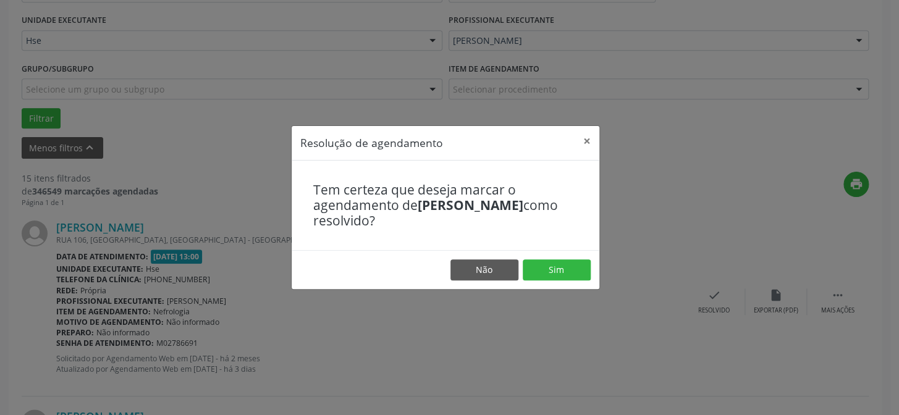
click at [541, 252] on footer "Não Sim" at bounding box center [446, 269] width 308 height 39
click at [546, 262] on button "Sim" at bounding box center [557, 270] width 68 height 21
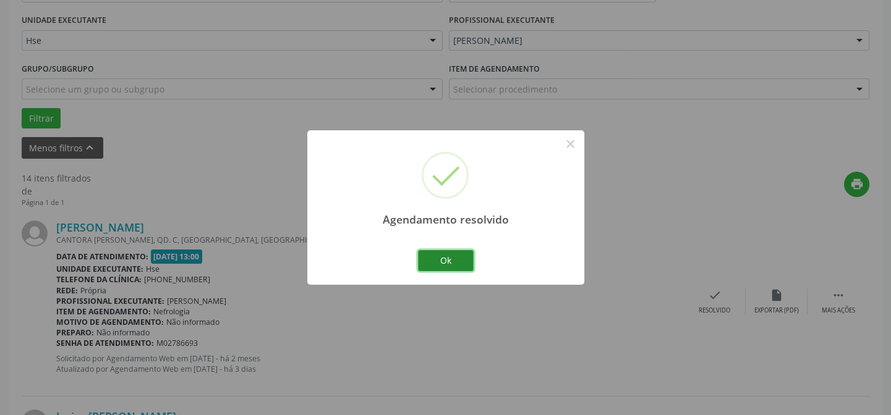
click at [432, 260] on button "Ok" at bounding box center [446, 260] width 56 height 21
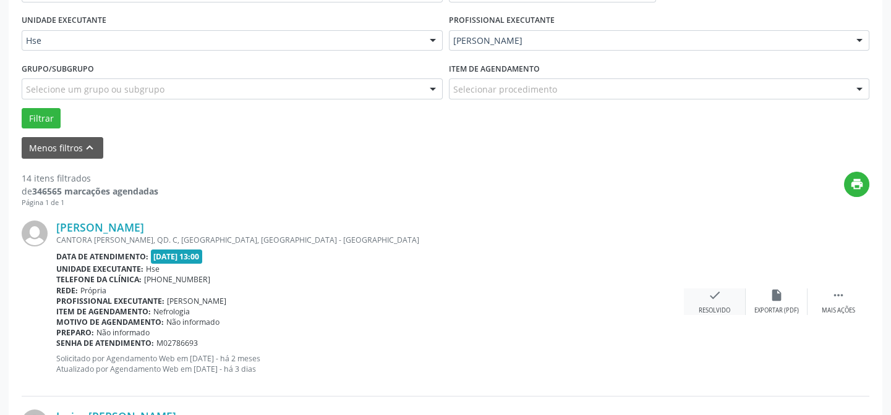
click at [712, 297] on icon "check" at bounding box center [715, 296] width 14 height 14
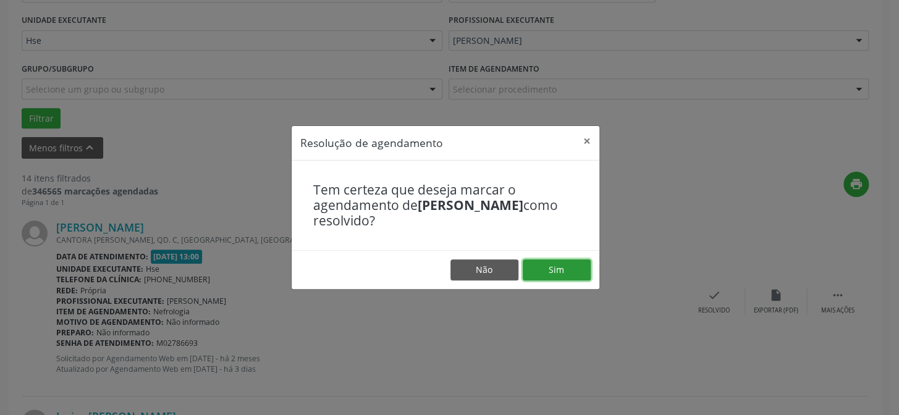
click at [545, 271] on button "Sim" at bounding box center [557, 270] width 68 height 21
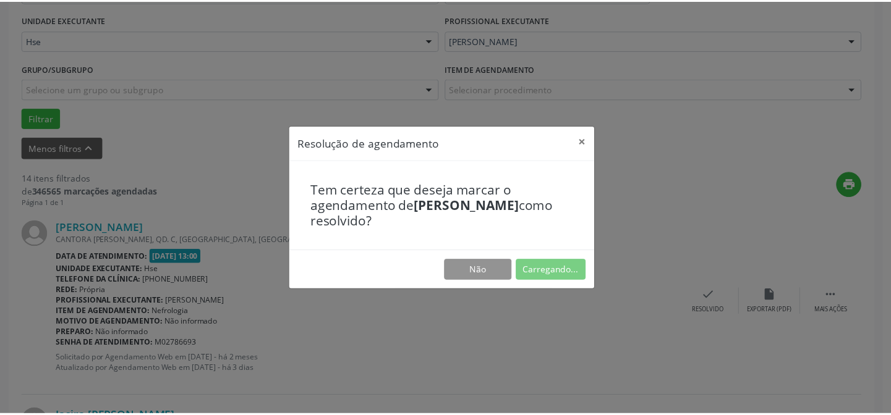
scroll to position [111, 0]
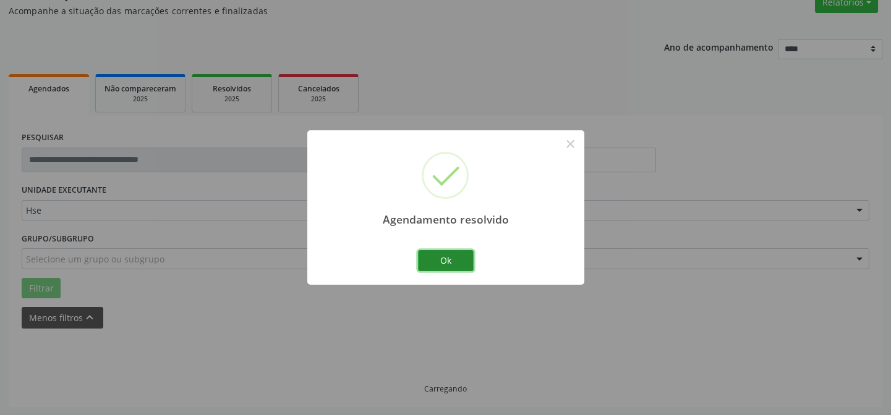
click at [450, 261] on button "Ok" at bounding box center [446, 260] width 56 height 21
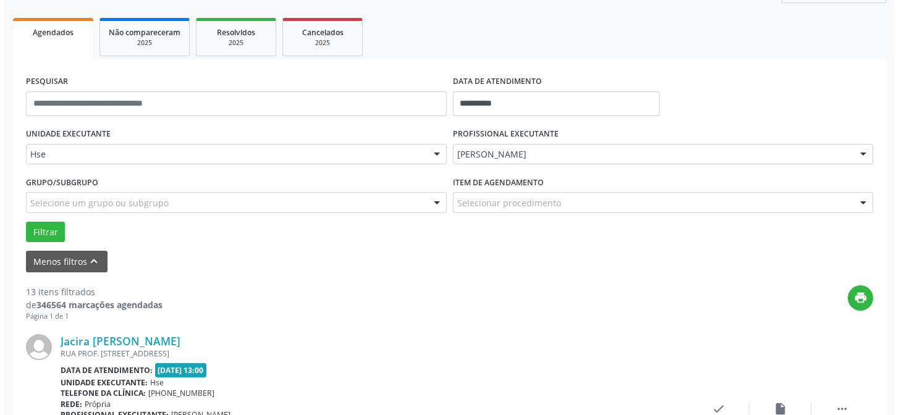
scroll to position [222, 0]
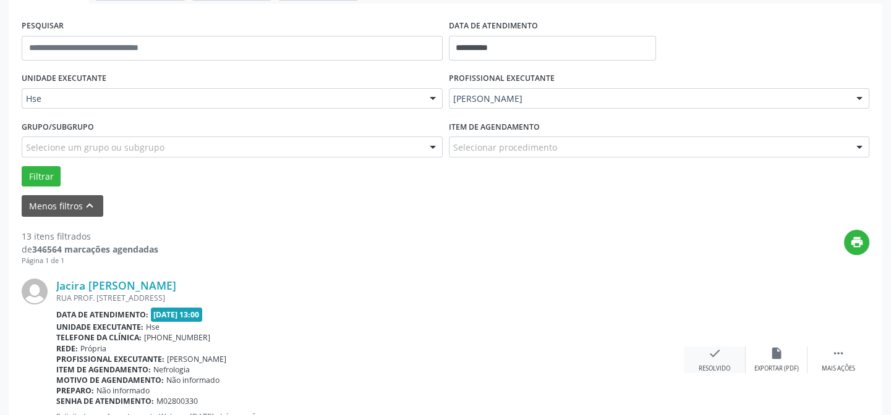
click at [708, 348] on icon "check" at bounding box center [715, 354] width 14 height 14
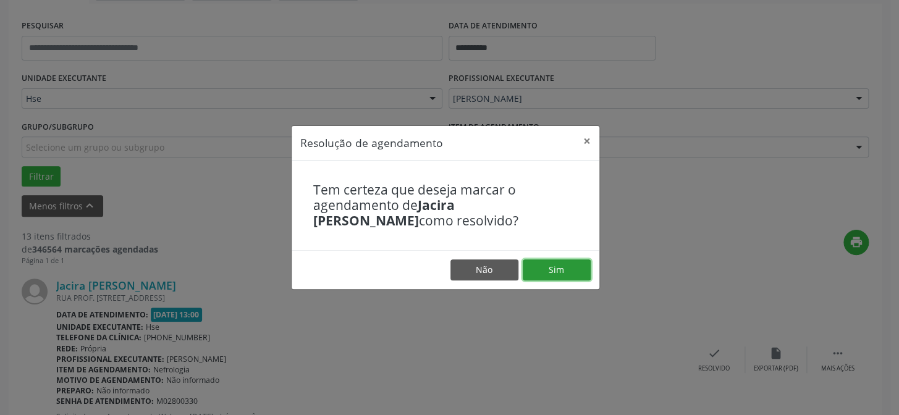
click at [586, 276] on button "Sim" at bounding box center [557, 270] width 68 height 21
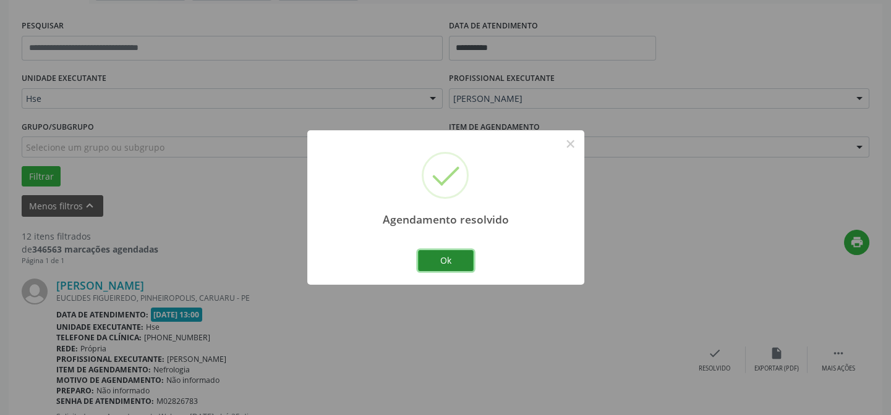
click at [450, 266] on button "Ok" at bounding box center [446, 260] width 56 height 21
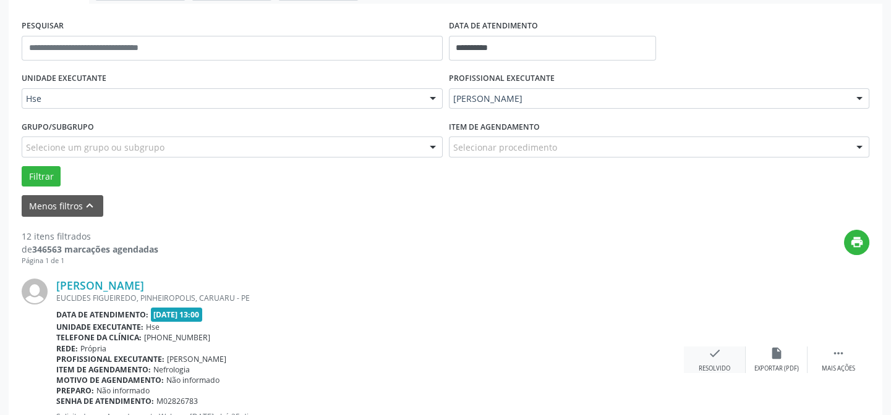
click at [705, 356] on div "check Resolvido" at bounding box center [715, 360] width 62 height 27
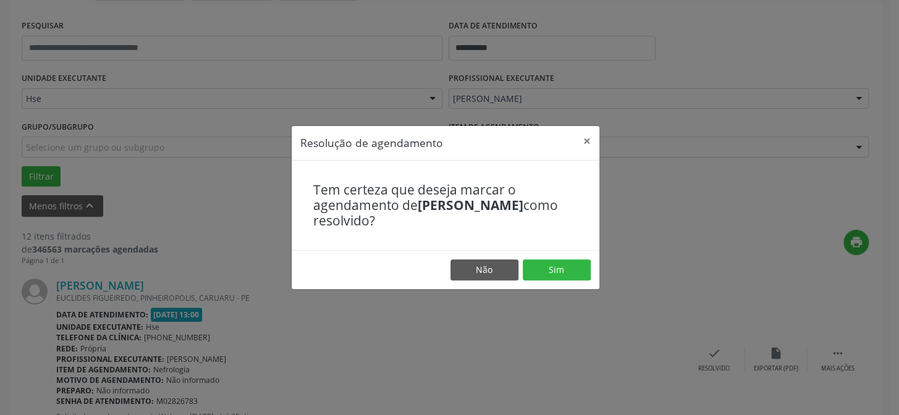
click at [550, 254] on footer "Não Sim" at bounding box center [446, 269] width 308 height 39
click at [550, 265] on button "Sim" at bounding box center [557, 270] width 68 height 21
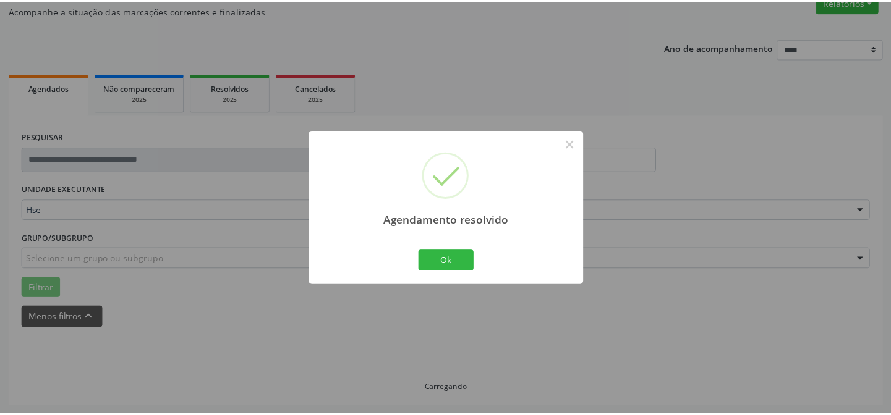
scroll to position [111, 0]
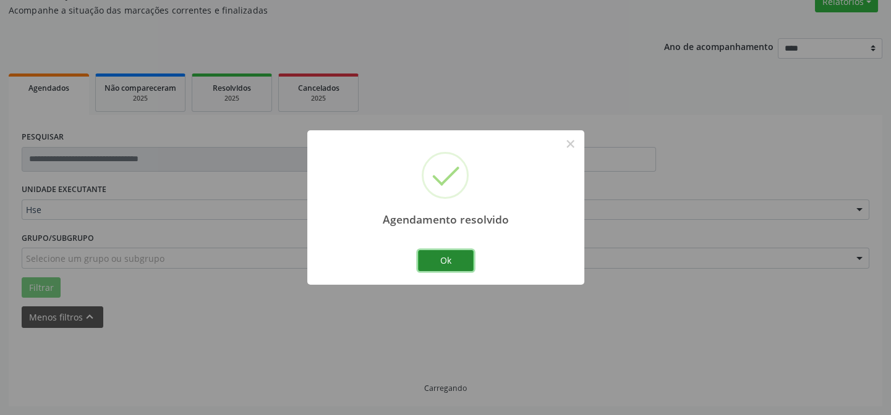
click at [439, 269] on button "Ok" at bounding box center [446, 260] width 56 height 21
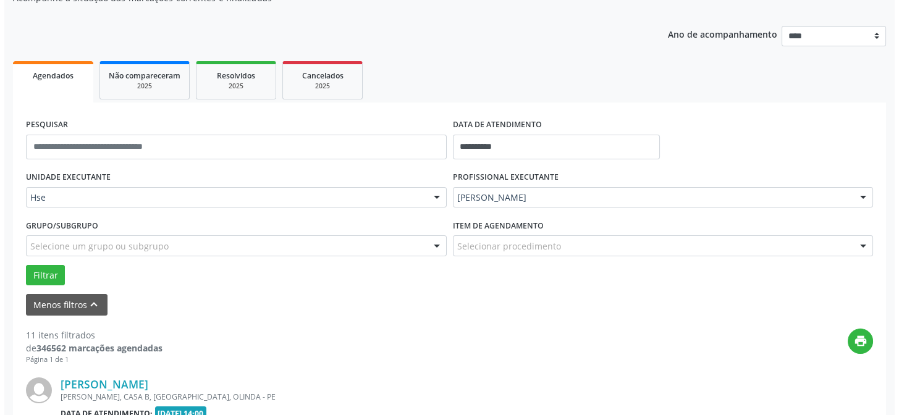
scroll to position [179, 0]
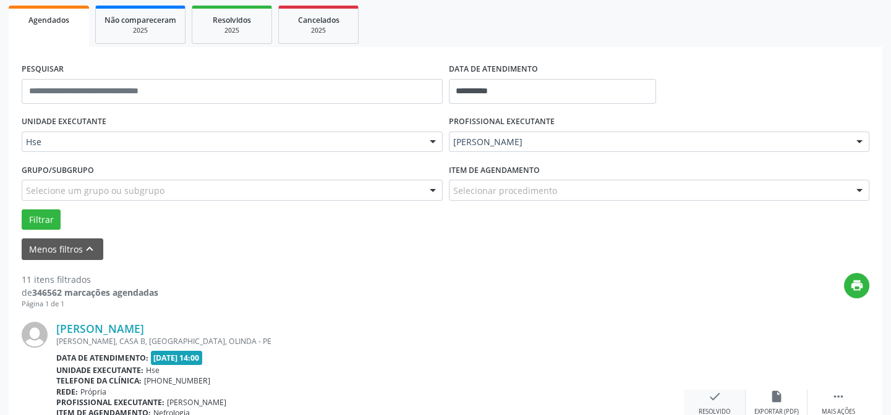
click at [717, 394] on icon "check" at bounding box center [715, 397] width 14 height 14
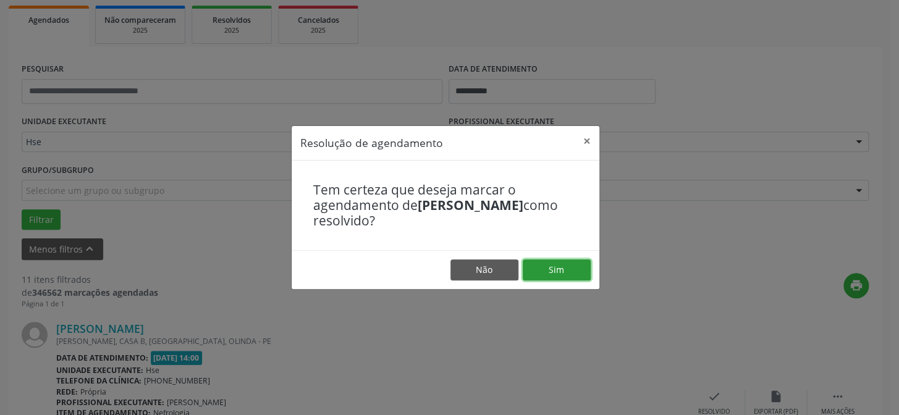
click at [576, 271] on button "Sim" at bounding box center [557, 270] width 68 height 21
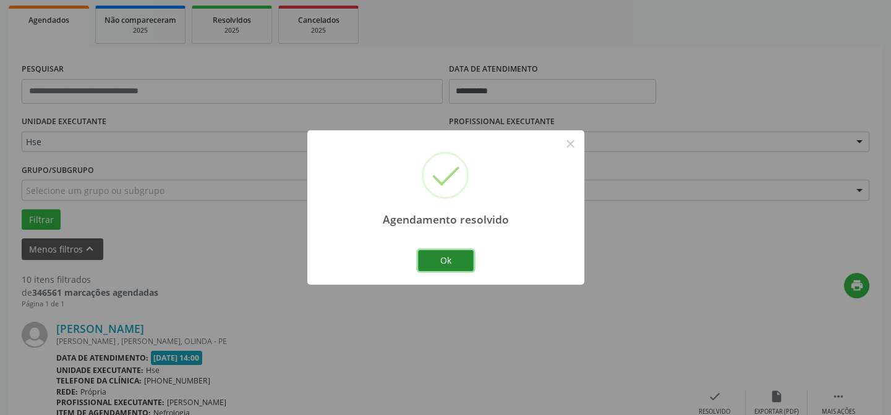
click at [461, 266] on button "Ok" at bounding box center [446, 260] width 56 height 21
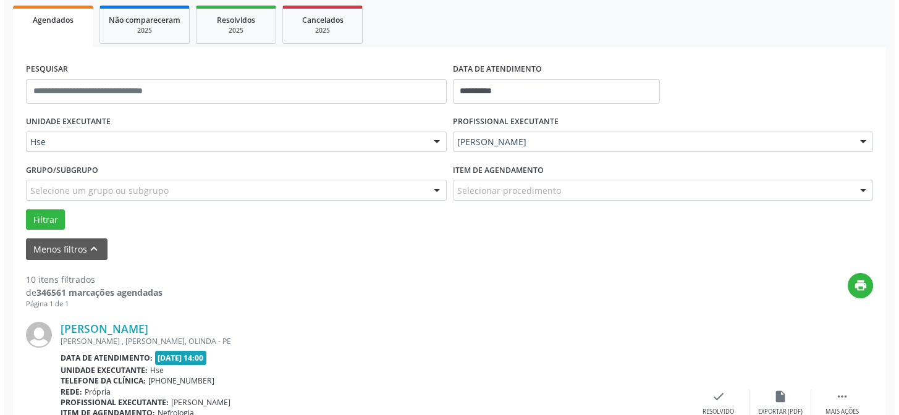
scroll to position [292, 0]
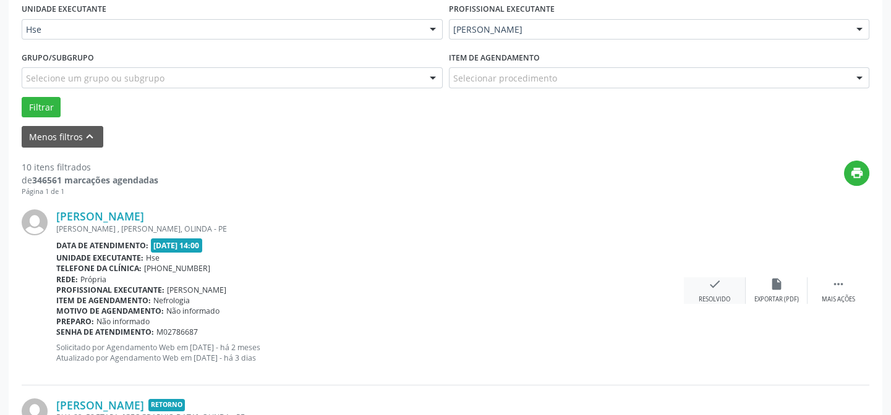
click at [706, 284] on div "check Resolvido" at bounding box center [715, 291] width 62 height 27
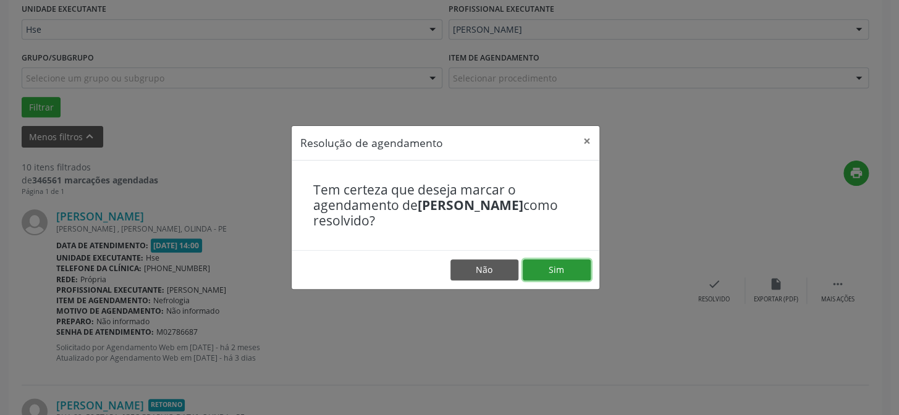
click at [580, 273] on button "Sim" at bounding box center [557, 270] width 68 height 21
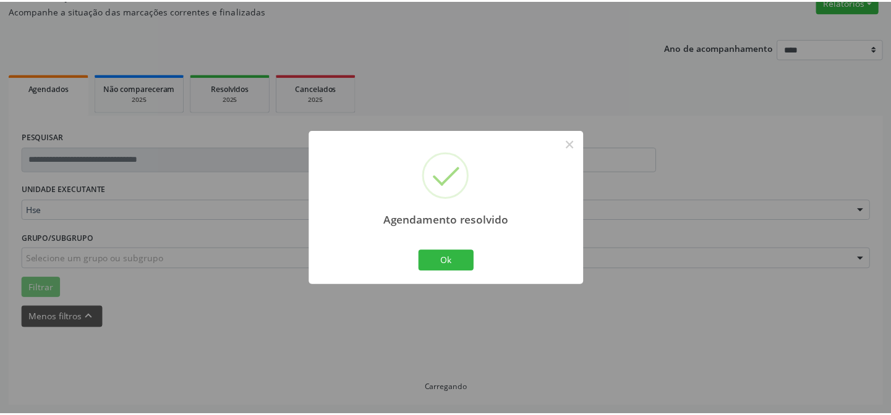
scroll to position [111, 0]
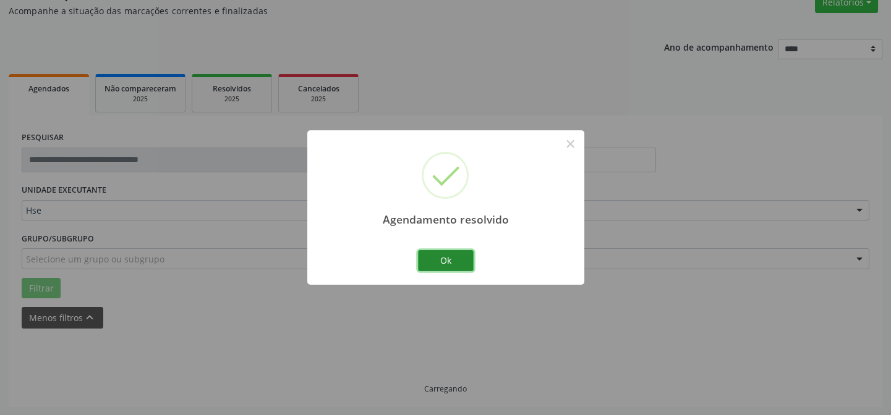
click at [459, 263] on button "Ok" at bounding box center [446, 260] width 56 height 21
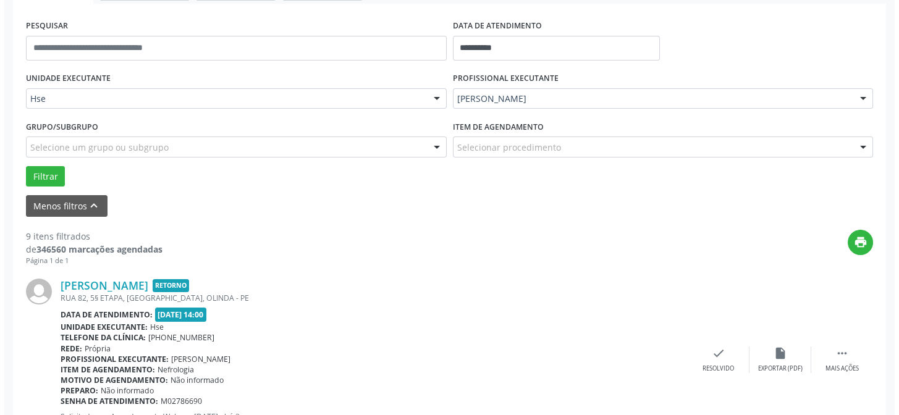
scroll to position [279, 0]
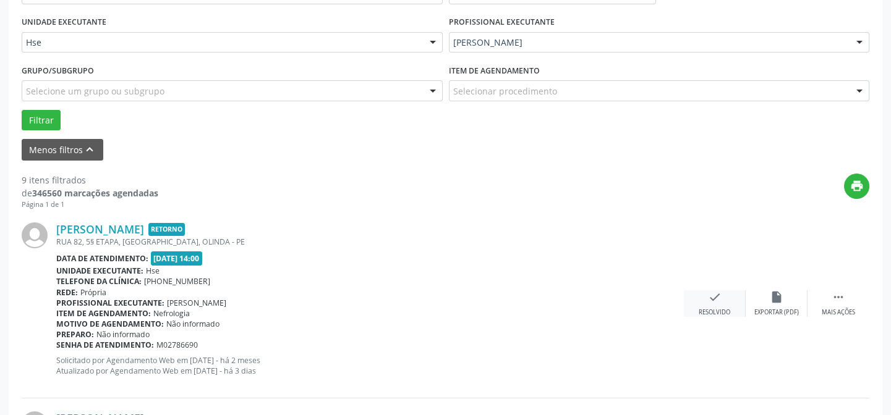
click at [732, 309] on div "check Resolvido" at bounding box center [715, 303] width 62 height 27
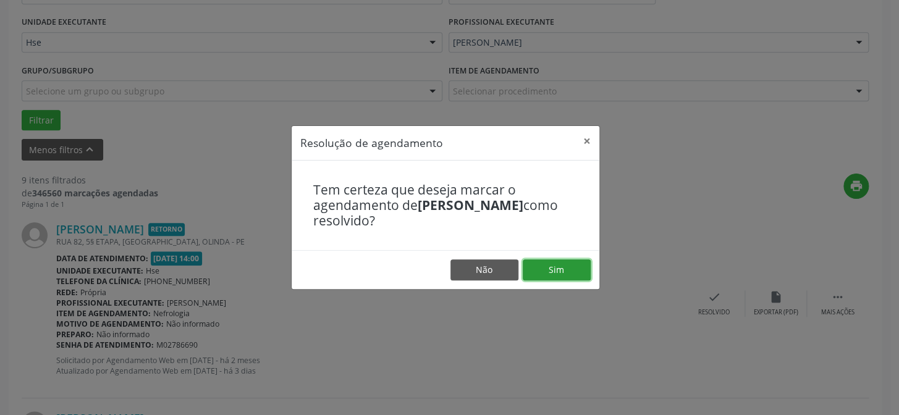
click at [556, 265] on button "Sim" at bounding box center [557, 270] width 68 height 21
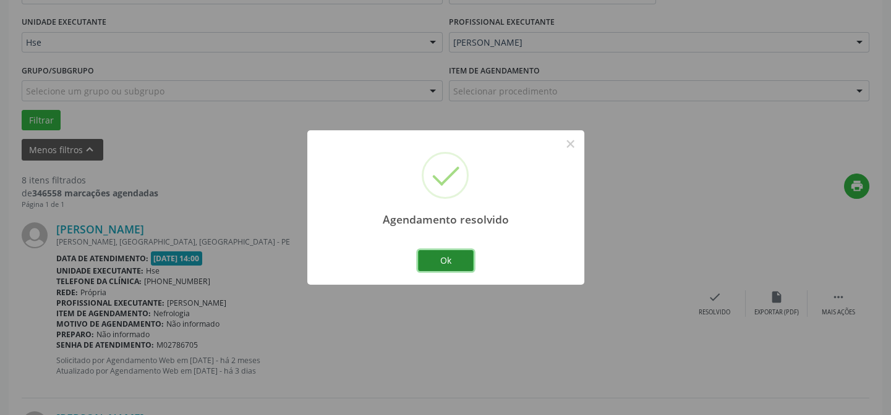
click at [446, 263] on button "Ok" at bounding box center [446, 260] width 56 height 21
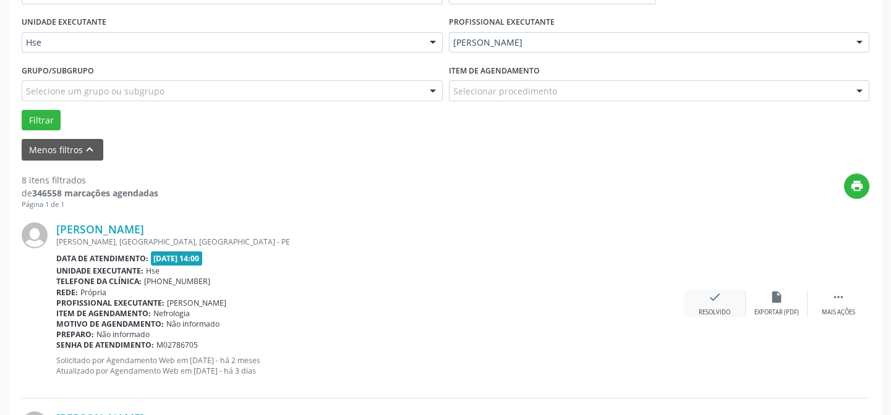
click at [706, 301] on div "check Resolvido" at bounding box center [715, 303] width 62 height 27
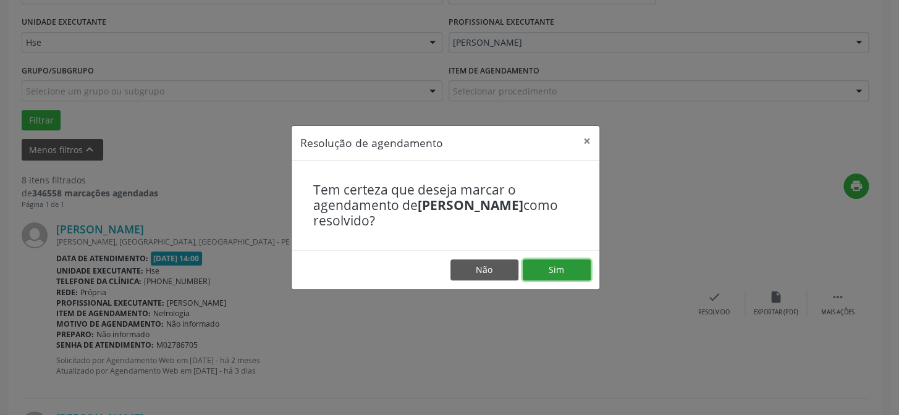
click at [559, 269] on button "Sim" at bounding box center [557, 270] width 68 height 21
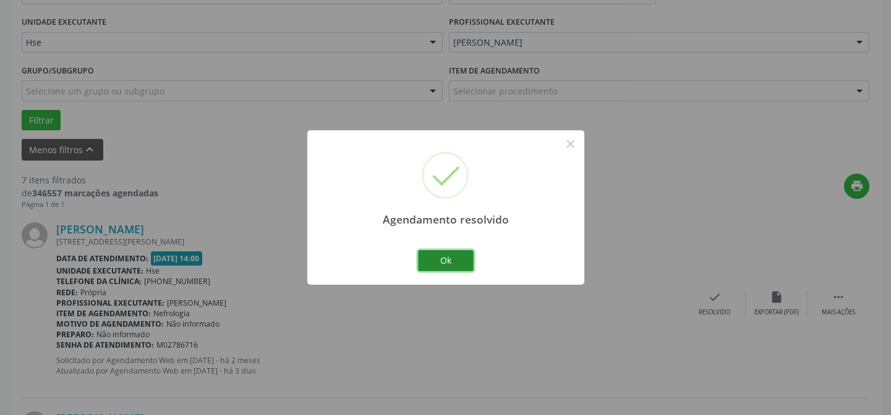
click at [450, 261] on button "Ok" at bounding box center [446, 260] width 56 height 21
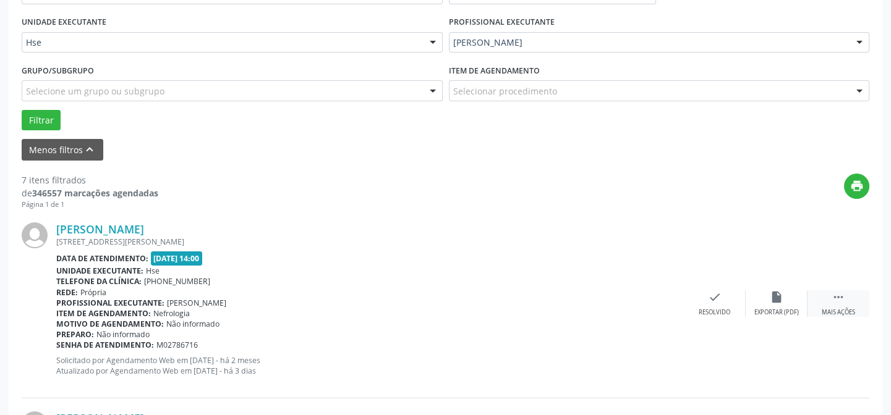
click at [828, 308] on div "Mais ações" at bounding box center [837, 312] width 33 height 9
click at [792, 308] on div "Não compareceu" at bounding box center [776, 312] width 53 height 9
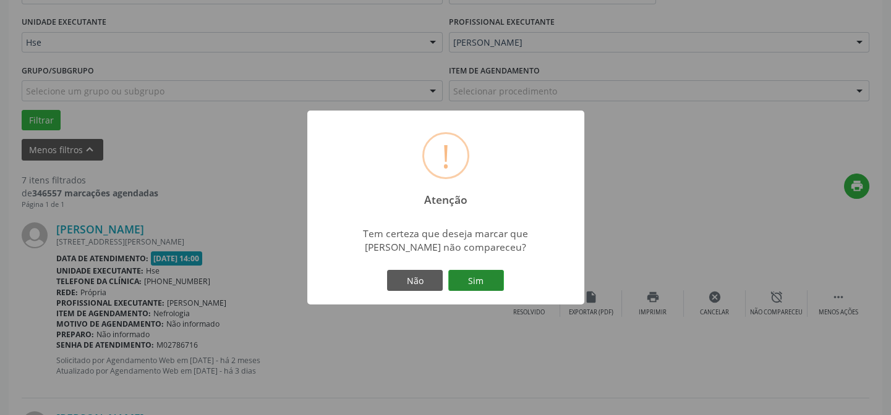
click at [481, 285] on button "Sim" at bounding box center [476, 280] width 56 height 21
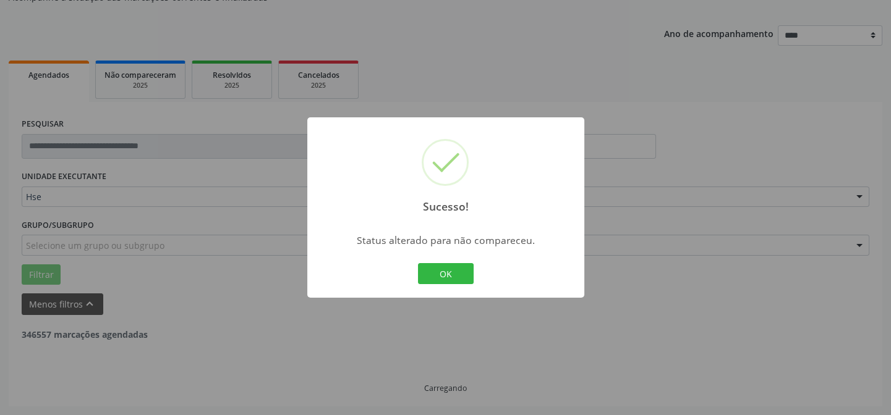
scroll to position [124, 0]
click at [447, 267] on button "OK" at bounding box center [446, 273] width 56 height 21
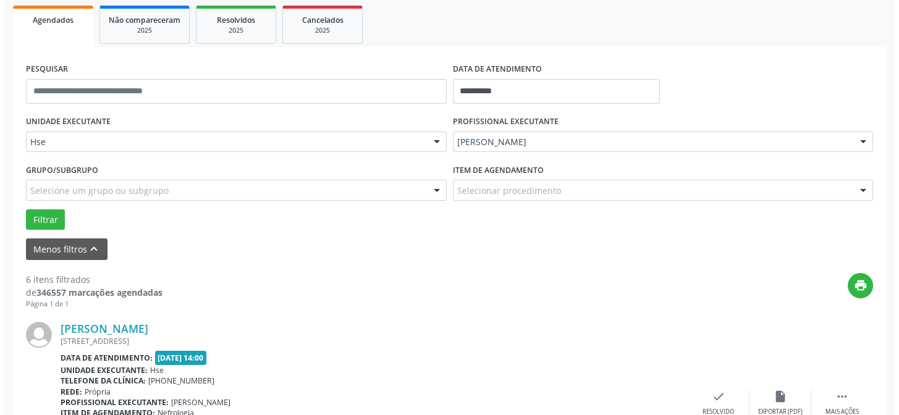
scroll to position [235, 0]
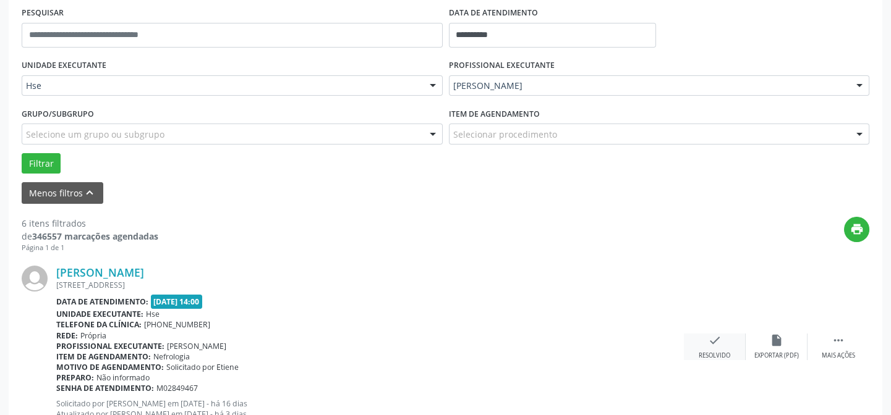
click at [719, 346] on icon "check" at bounding box center [715, 341] width 14 height 14
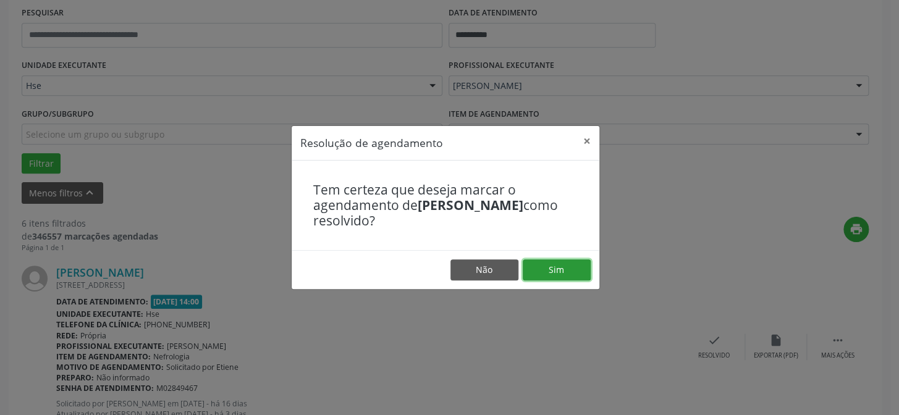
click at [574, 268] on button "Sim" at bounding box center [557, 270] width 68 height 21
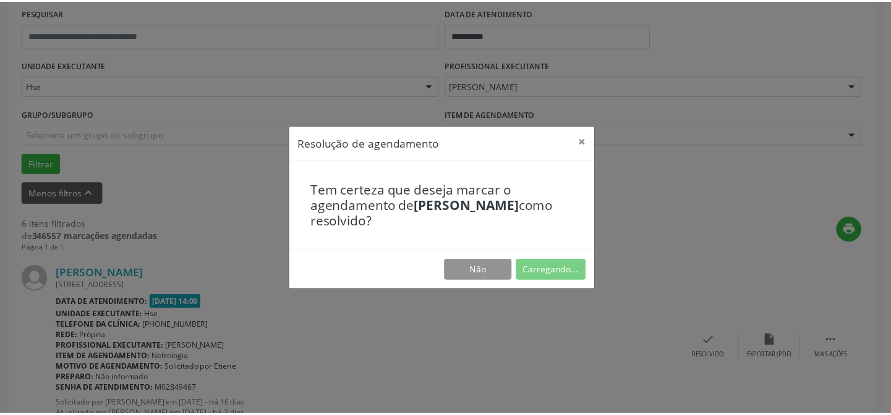
scroll to position [111, 0]
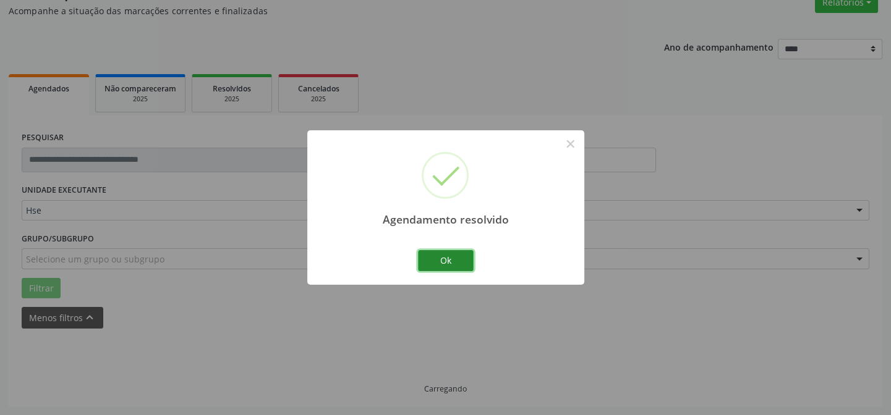
click at [438, 266] on button "Ok" at bounding box center [446, 260] width 56 height 21
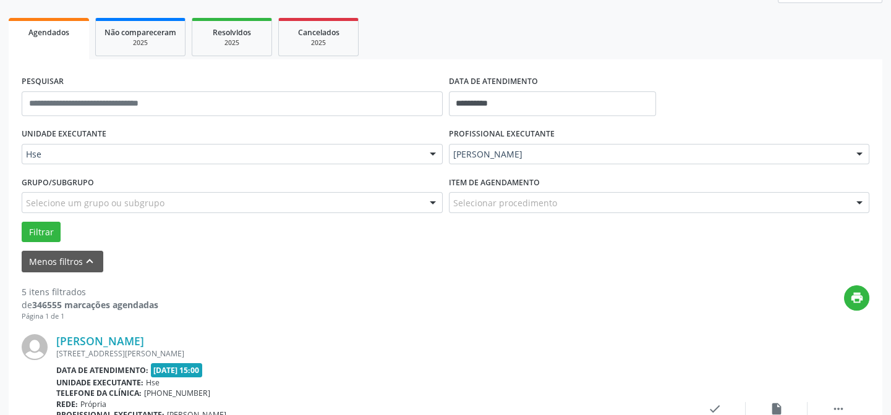
scroll to position [279, 0]
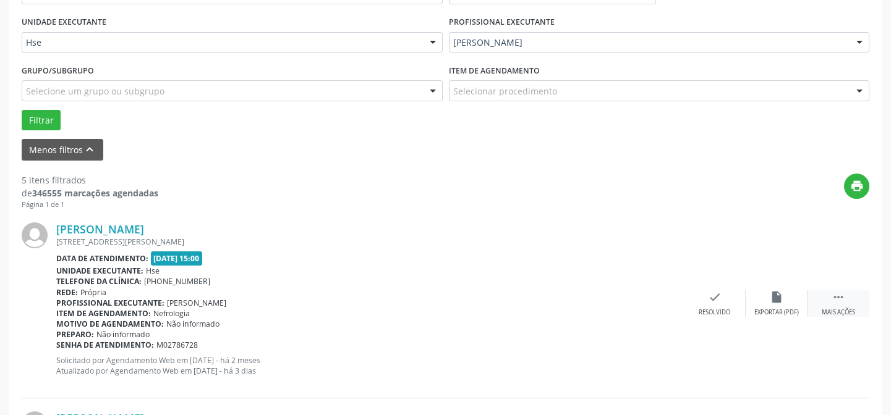
drag, startPoint x: 833, startPoint y: 296, endPoint x: 826, endPoint y: 298, distance: 7.0
click at [833, 296] on icon "" at bounding box center [838, 297] width 14 height 14
click at [797, 302] on div "alarm_off Não compareceu" at bounding box center [776, 303] width 62 height 27
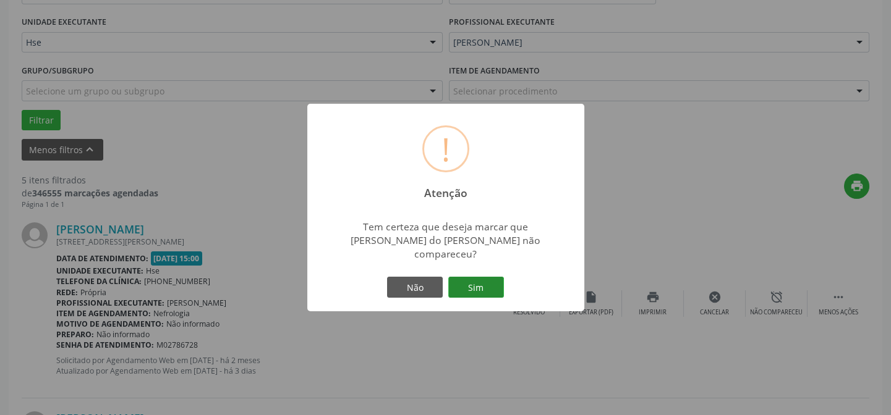
click at [488, 277] on button "Sim" at bounding box center [476, 287] width 56 height 21
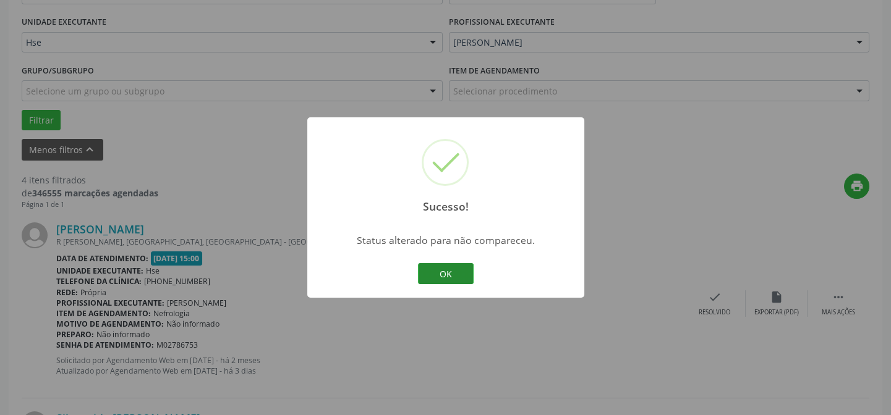
click at [466, 277] on button "OK" at bounding box center [446, 273] width 56 height 21
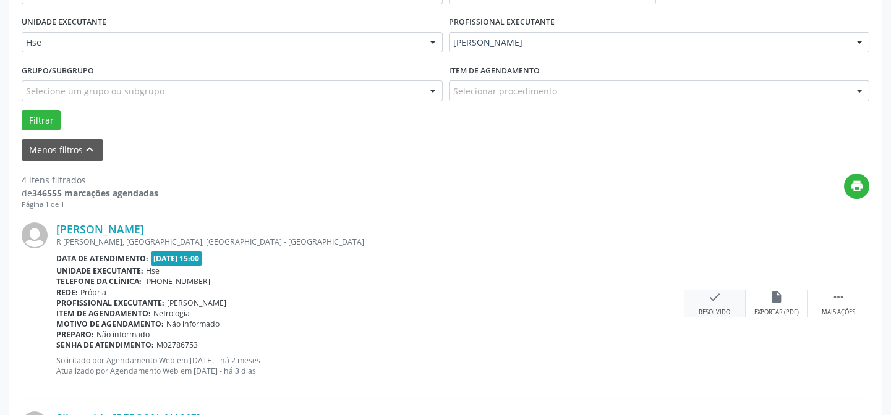
click at [717, 315] on div "Resolvido" at bounding box center [714, 312] width 32 height 9
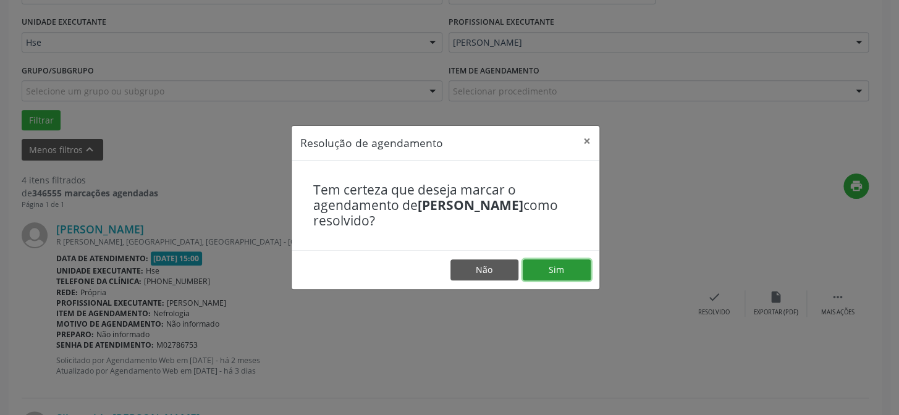
click at [586, 278] on button "Sim" at bounding box center [557, 270] width 68 height 21
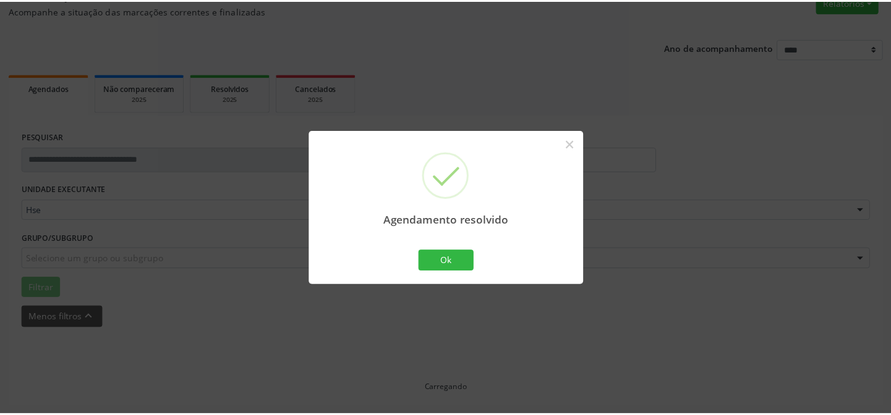
scroll to position [111, 0]
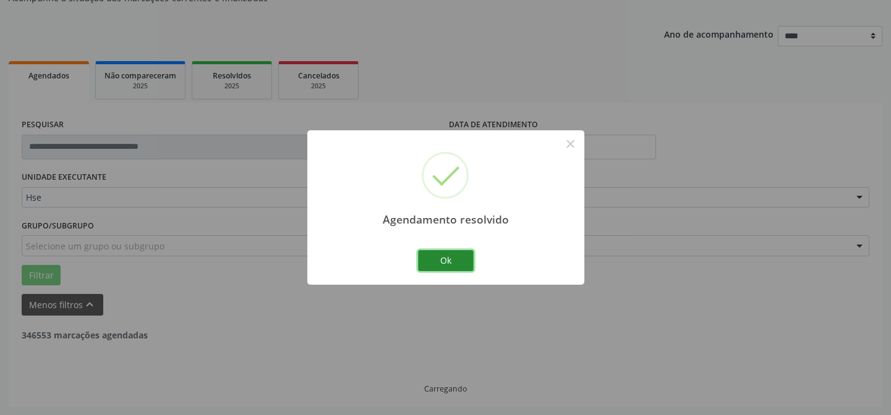
click at [465, 263] on button "Ok" at bounding box center [446, 260] width 56 height 21
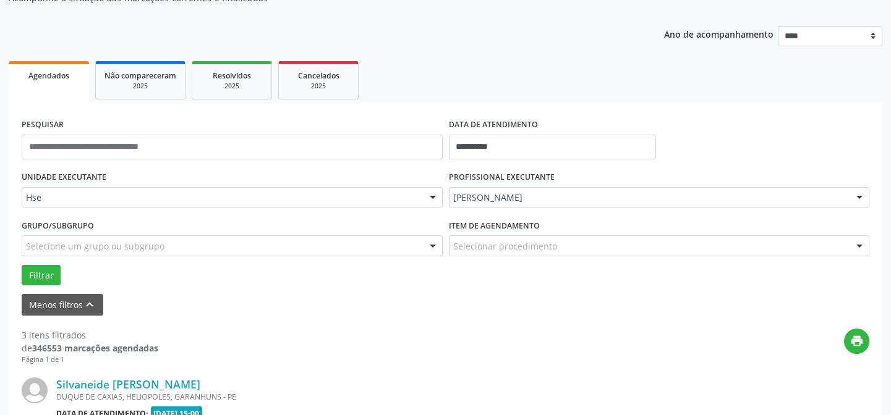
scroll to position [235, 0]
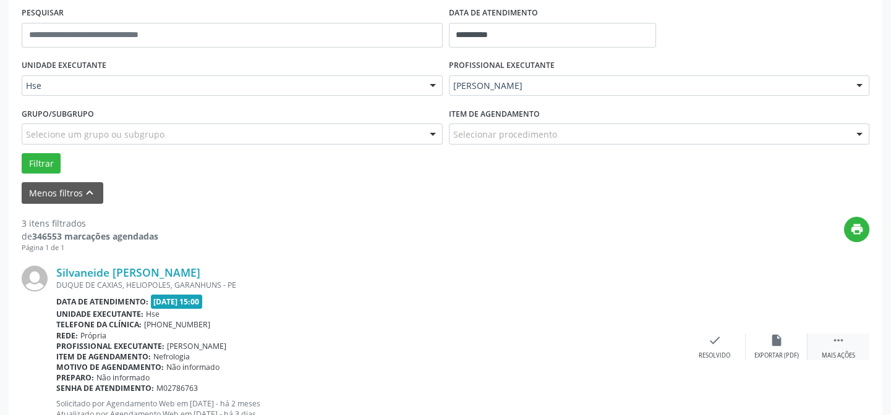
click at [843, 347] on div " Mais ações" at bounding box center [838, 347] width 62 height 27
click at [787, 338] on div "alarm_off Não compareceu" at bounding box center [776, 347] width 62 height 27
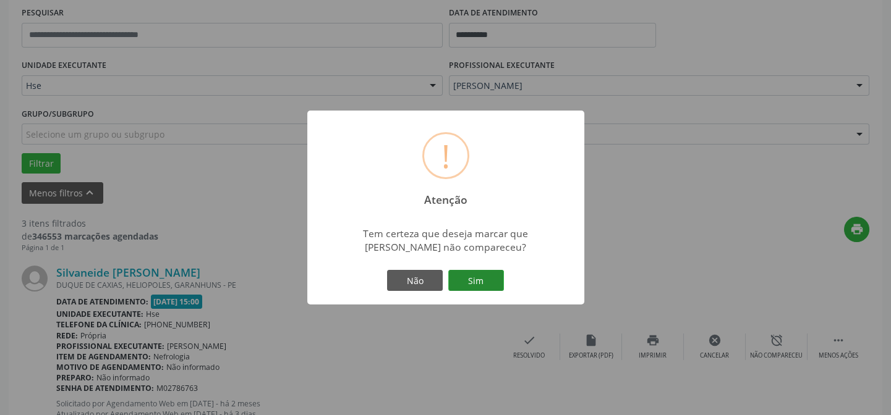
click at [467, 275] on button "Sim" at bounding box center [476, 280] width 56 height 21
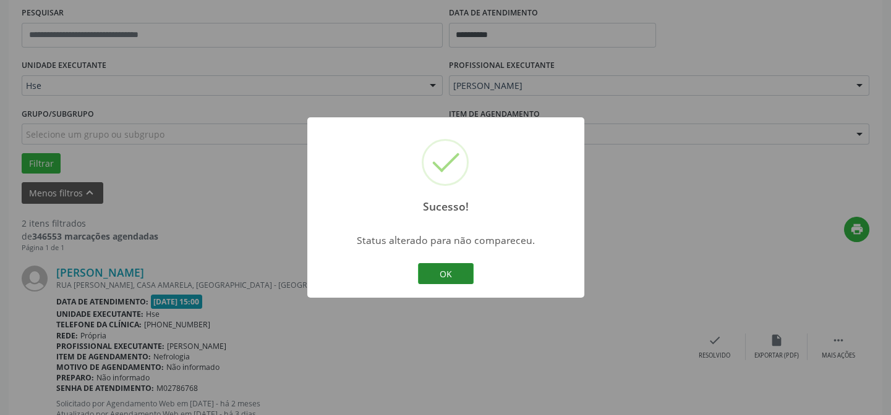
click at [451, 271] on button "OK" at bounding box center [446, 273] width 56 height 21
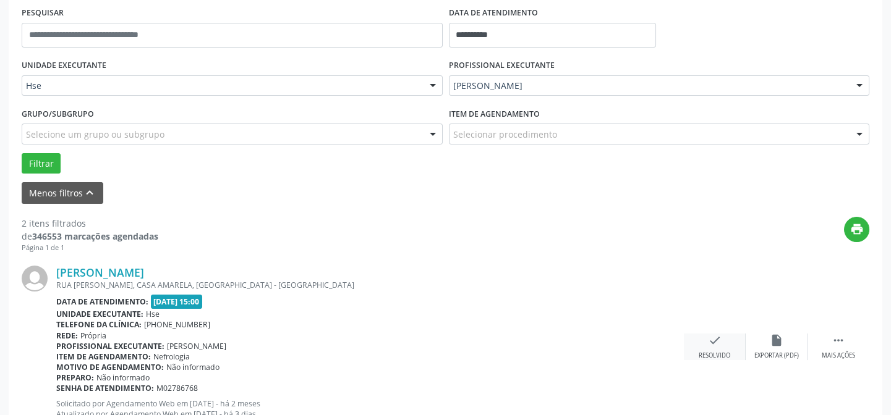
click at [698, 342] on div "check Resolvido" at bounding box center [715, 347] width 62 height 27
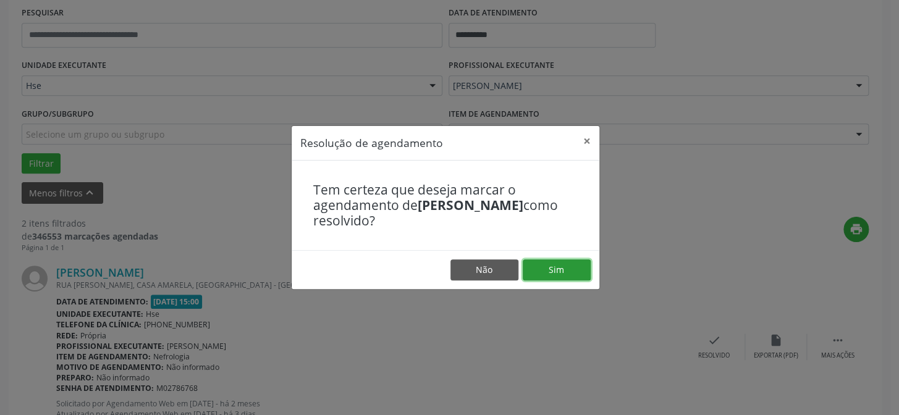
click at [562, 271] on button "Sim" at bounding box center [557, 270] width 68 height 21
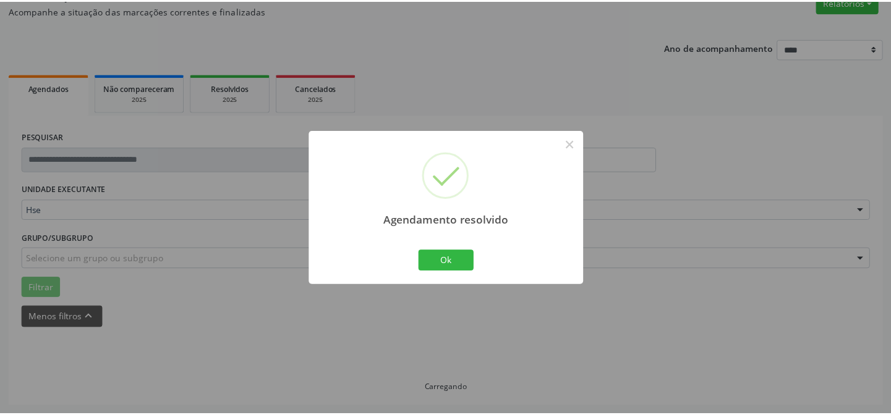
scroll to position [111, 0]
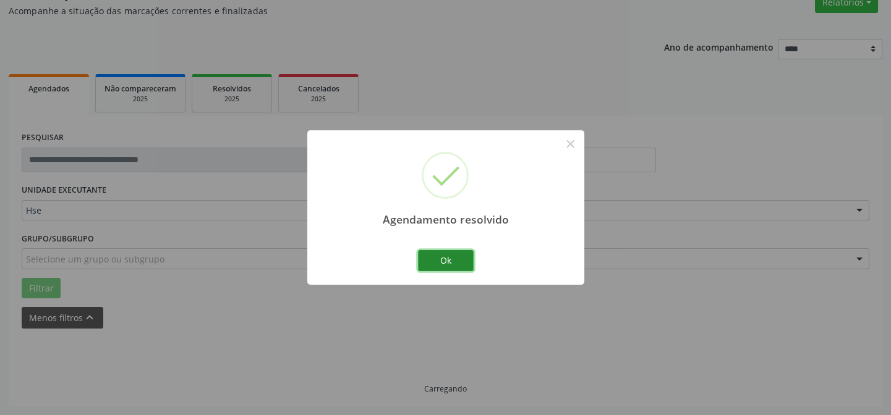
click at [444, 258] on button "Ok" at bounding box center [446, 260] width 56 height 21
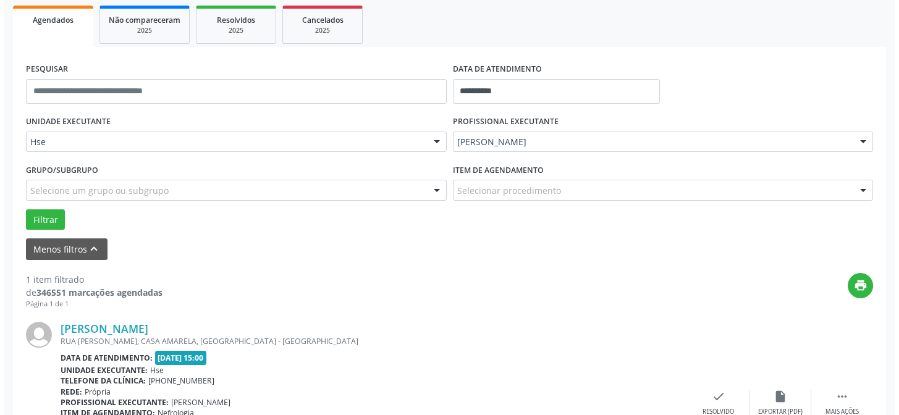
scroll to position [282, 0]
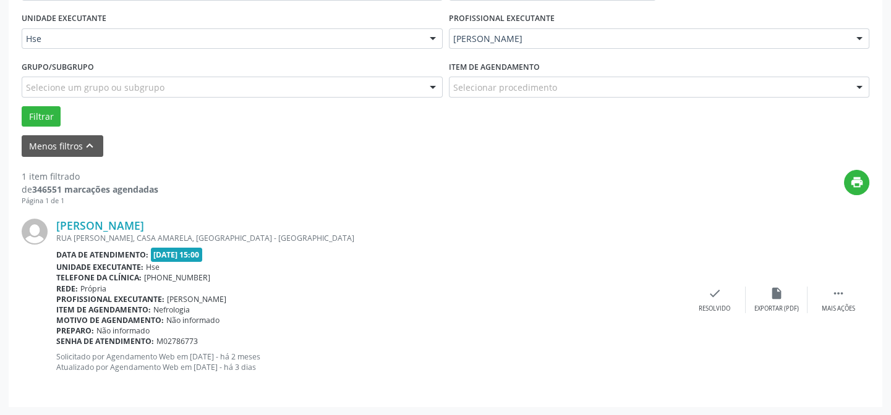
click at [703, 282] on div "Thiago Luciano Oliveira dos Santos RUA VALERIANO LOBO, CASA AMARELA, RECIFE - P…" at bounding box center [445, 300] width 847 height 188
click at [705, 305] on div "Resolvido" at bounding box center [714, 309] width 32 height 9
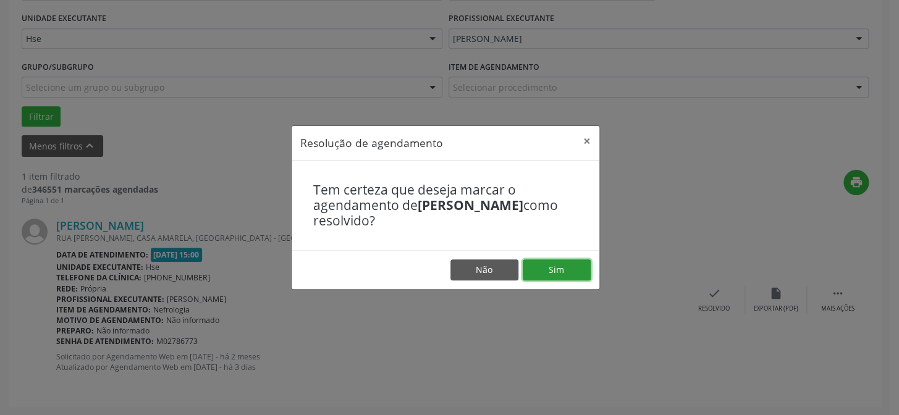
click at [580, 271] on button "Sim" at bounding box center [557, 270] width 68 height 21
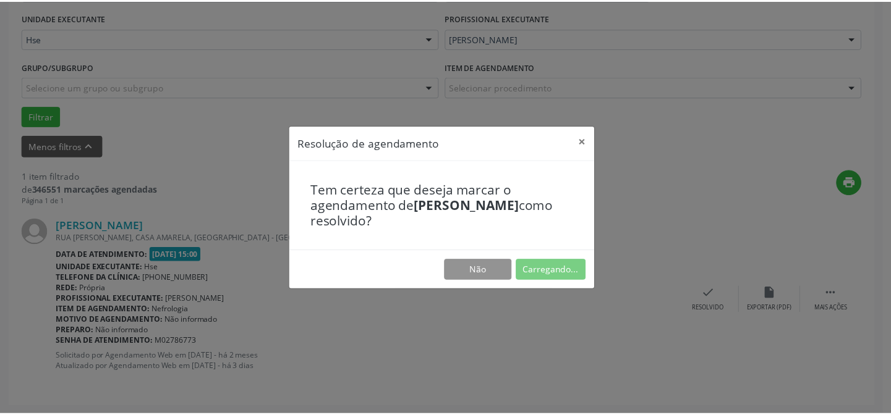
scroll to position [111, 0]
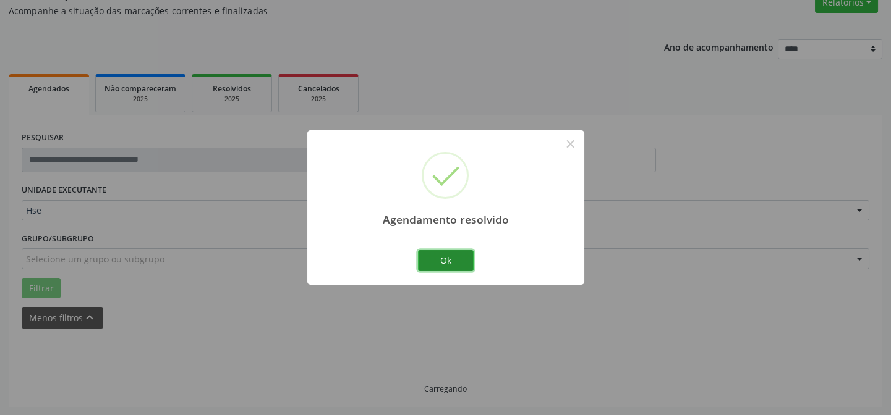
click at [448, 260] on button "Ok" at bounding box center [446, 260] width 56 height 21
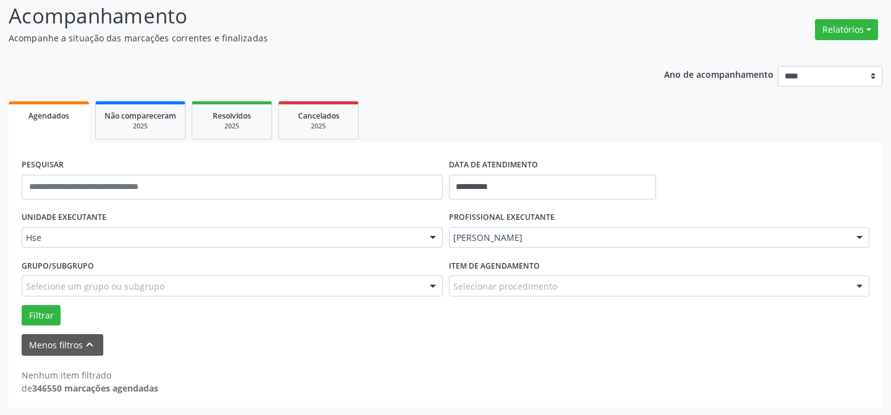
scroll to position [0, 0]
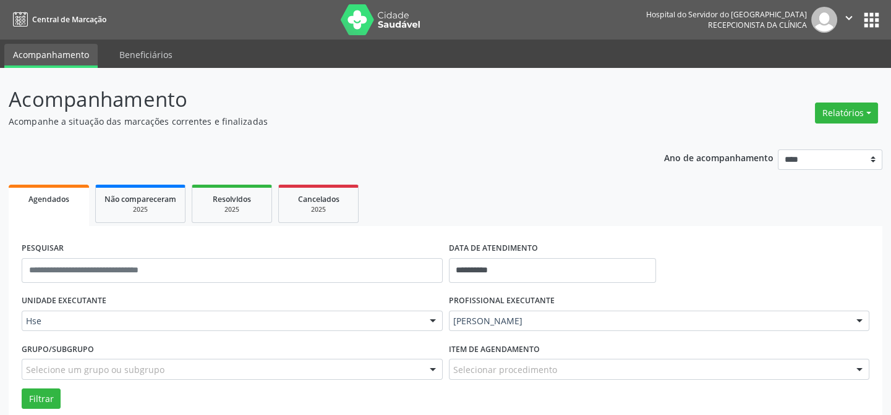
click at [389, 28] on img at bounding box center [381, 19] width 80 height 31
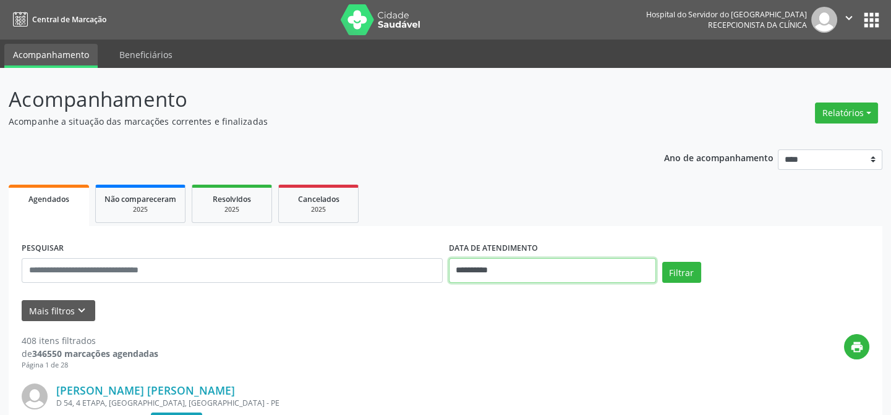
click at [491, 265] on input "**********" at bounding box center [552, 270] width 207 height 25
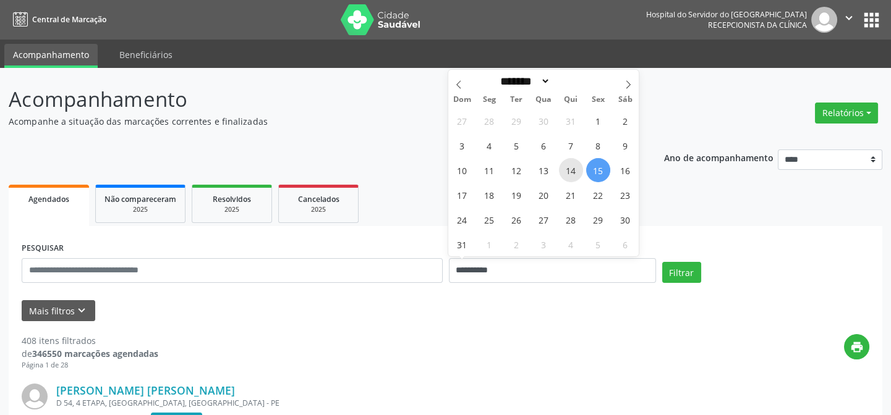
click at [574, 163] on span "14" at bounding box center [571, 170] width 24 height 24
type input "**********"
click at [574, 163] on span "14" at bounding box center [571, 170] width 24 height 24
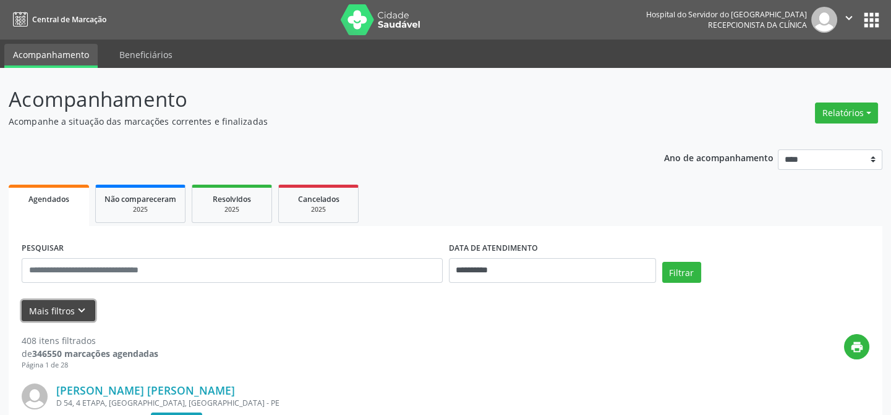
click at [53, 315] on button "Mais filtros keyboard_arrow_down" at bounding box center [59, 311] width 74 height 22
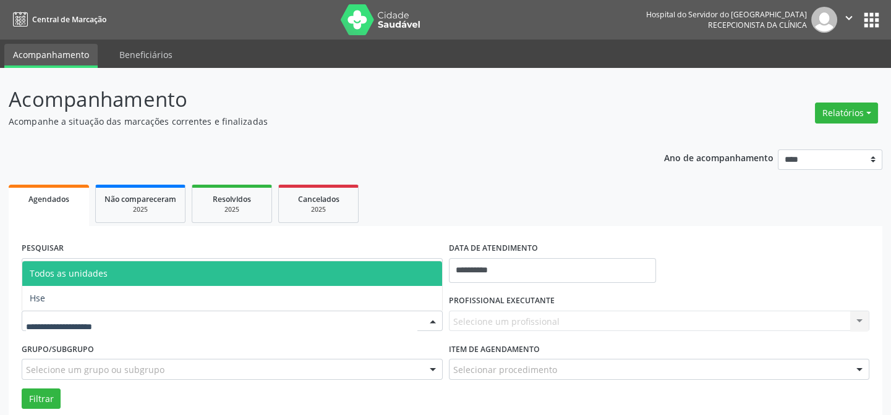
click at [83, 329] on div at bounding box center [232, 321] width 421 height 21
click at [102, 300] on span "Hse" at bounding box center [232, 298] width 420 height 25
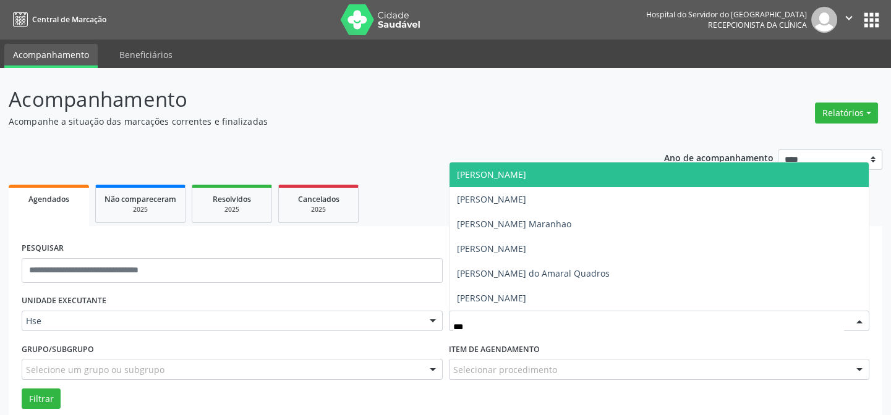
type input "****"
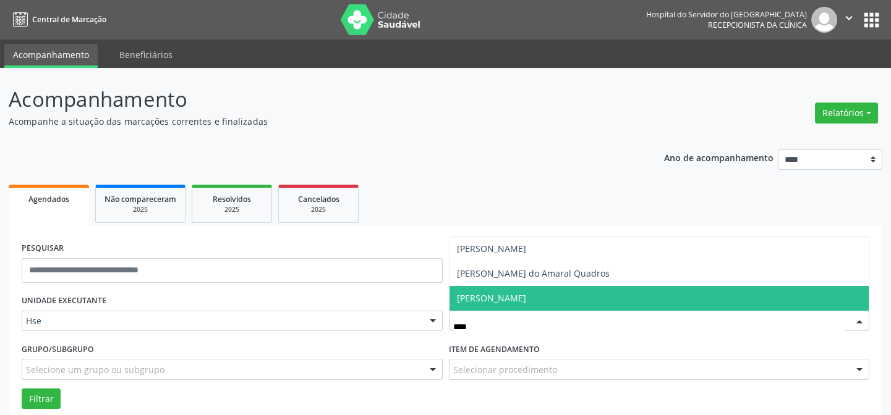
click at [525, 302] on span "[PERSON_NAME]" at bounding box center [491, 298] width 69 height 12
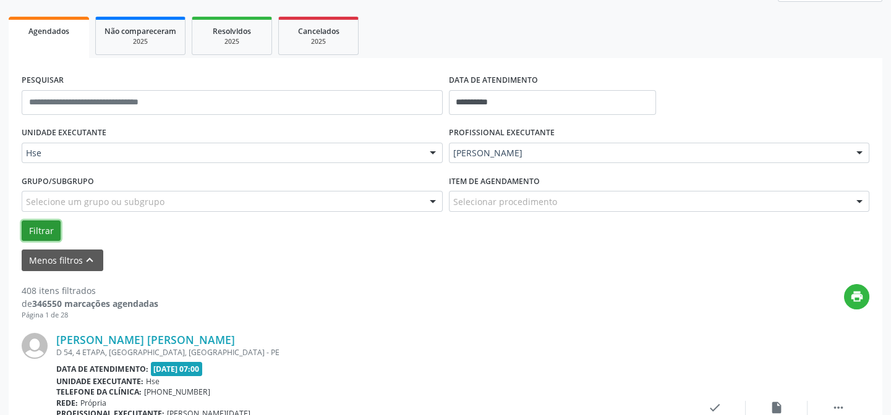
click at [31, 226] on button "Filtrar" at bounding box center [41, 231] width 39 height 21
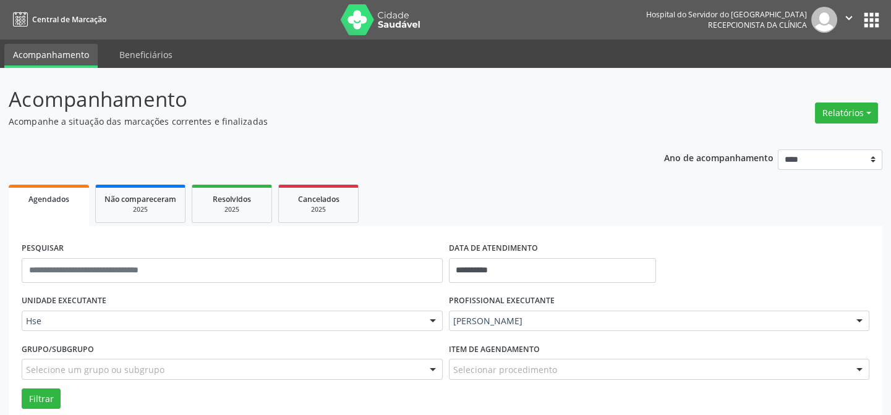
click at [366, 19] on img at bounding box center [381, 19] width 80 height 31
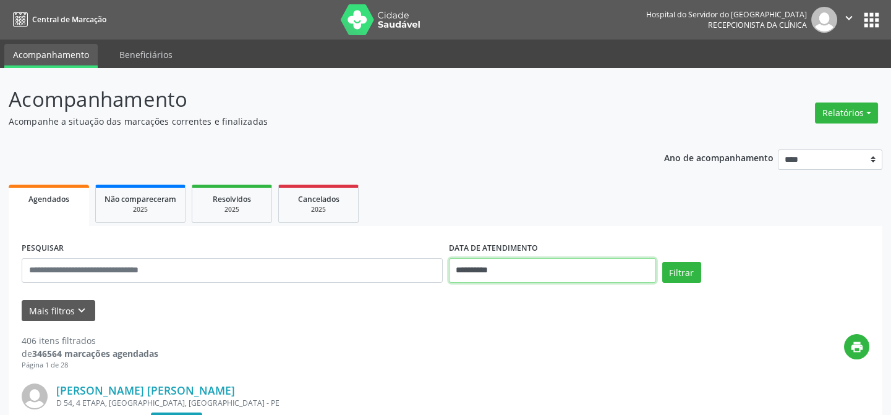
click at [539, 270] on input "**********" at bounding box center [552, 270] width 207 height 25
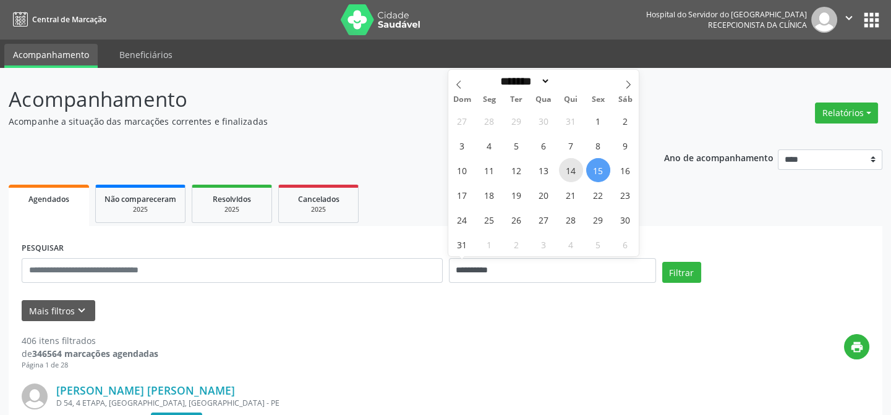
click at [568, 173] on span "14" at bounding box center [571, 170] width 24 height 24
type input "**********"
click at [568, 173] on span "14" at bounding box center [571, 170] width 24 height 24
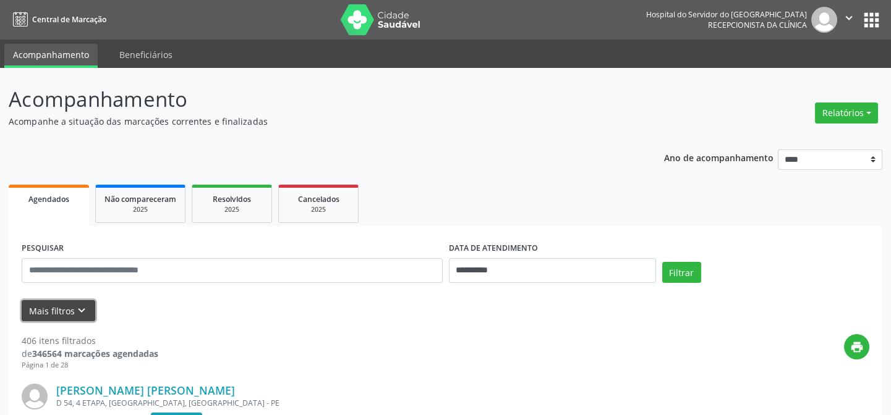
click at [62, 308] on button "Mais filtros keyboard_arrow_down" at bounding box center [59, 311] width 74 height 22
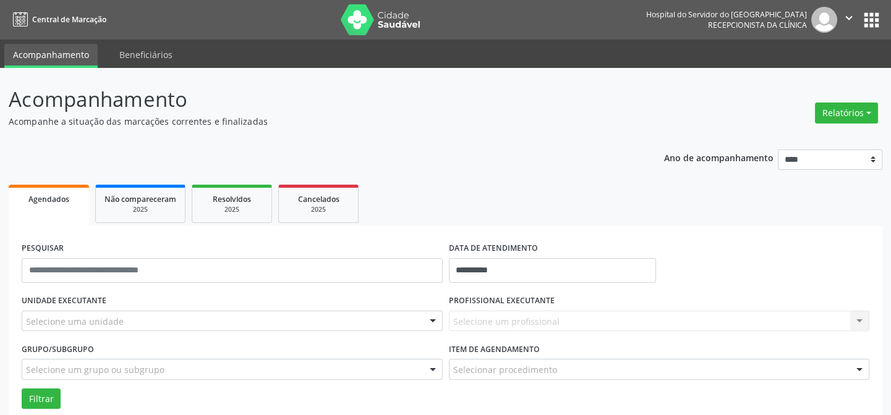
click at [103, 329] on div "Selecione uma unidade" at bounding box center [232, 321] width 421 height 21
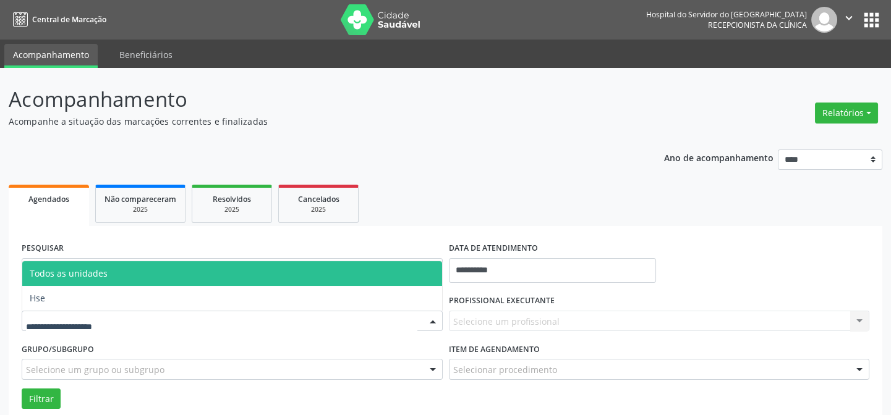
click at [116, 317] on input "text" at bounding box center [221, 327] width 391 height 25
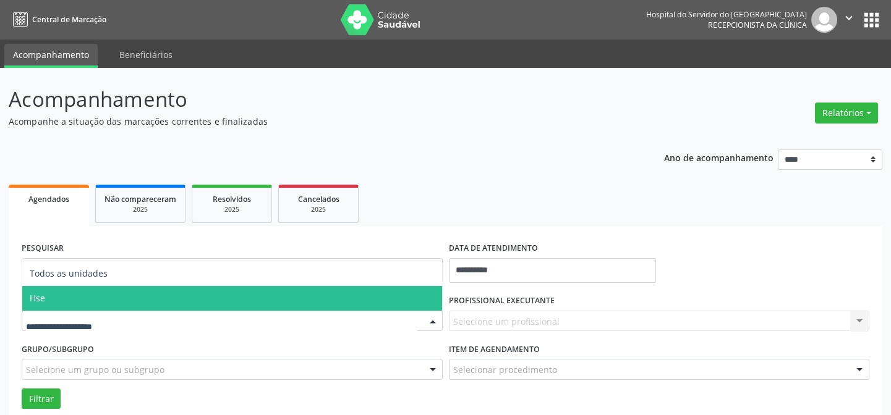
click at [116, 299] on span "Hse" at bounding box center [232, 298] width 420 height 25
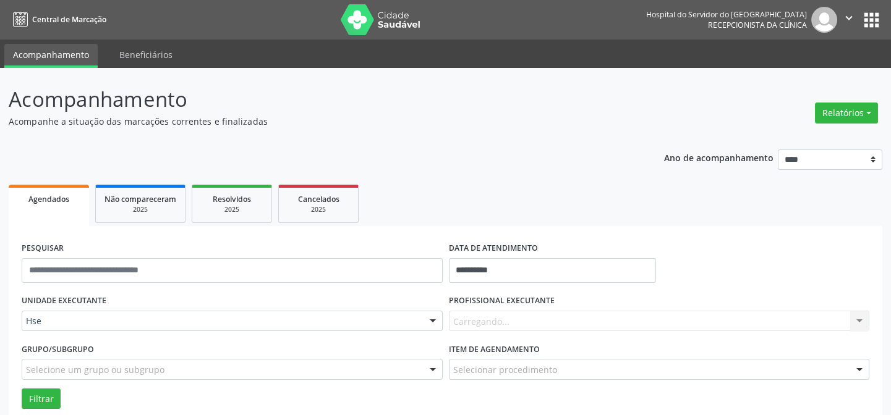
click at [486, 317] on div "Carregando... Nenhum resultado encontrado para: " " Não há nenhuma opção para s…" at bounding box center [659, 321] width 421 height 21
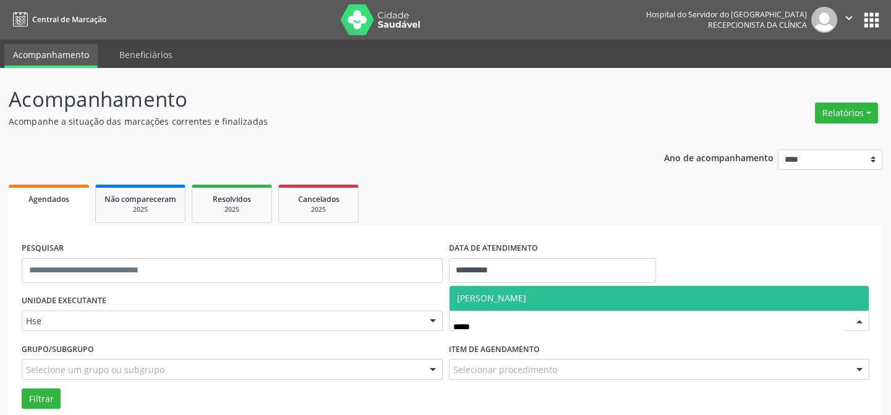
type input "******"
click at [518, 300] on span "Hebert Barbosa Ferreira" at bounding box center [491, 298] width 69 height 12
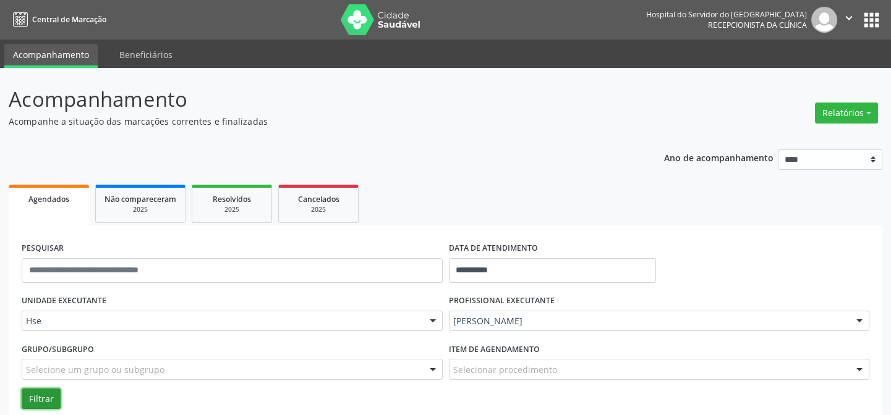
click at [56, 394] on button "Filtrar" at bounding box center [41, 399] width 39 height 21
click at [355, 2] on nav "Central de Marcação Hospital do Servidor do Estado Hse Recepcionista da clínica…" at bounding box center [445, 20] width 891 height 40
click at [378, 5] on img at bounding box center [381, 19] width 80 height 31
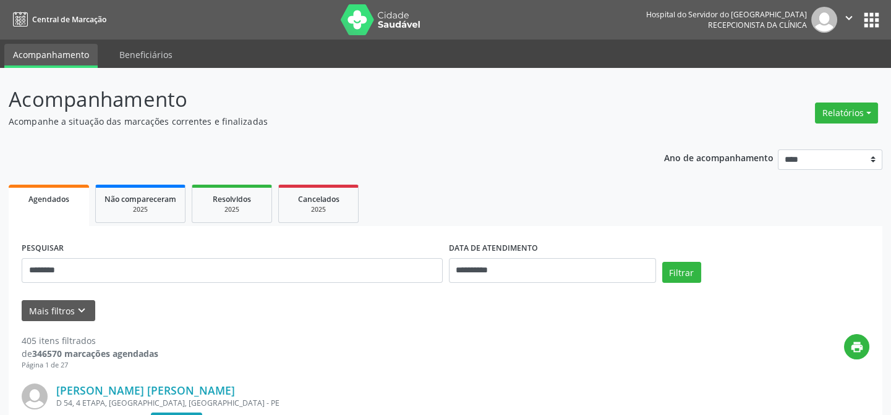
type input "********"
click at [662, 262] on button "Filtrar" at bounding box center [681, 272] width 39 height 21
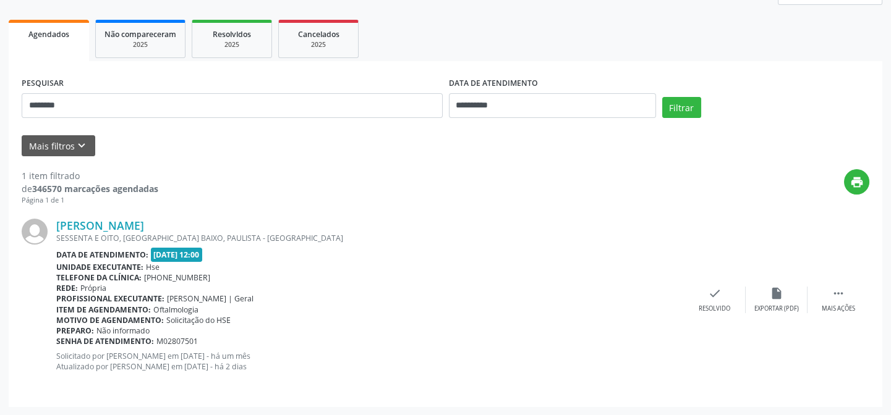
scroll to position [109, 0]
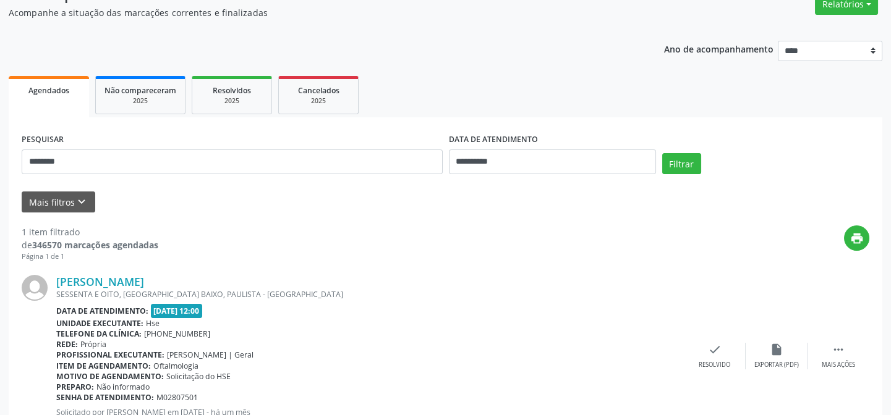
drag, startPoint x: 328, startPoint y: 185, endPoint x: 333, endPoint y: 174, distance: 11.9
click at [328, 184] on form "**********" at bounding box center [445, 171] width 847 height 82
click at [337, 166] on input "********" at bounding box center [232, 162] width 421 height 25
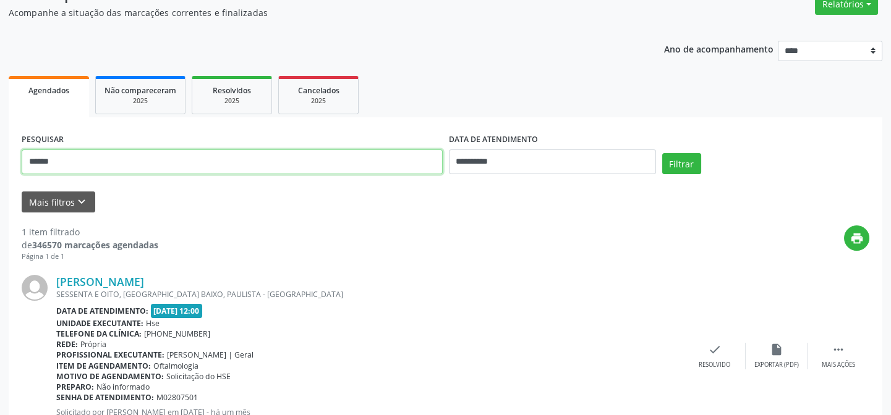
type input "******"
click at [662, 153] on button "Filtrar" at bounding box center [681, 163] width 39 height 21
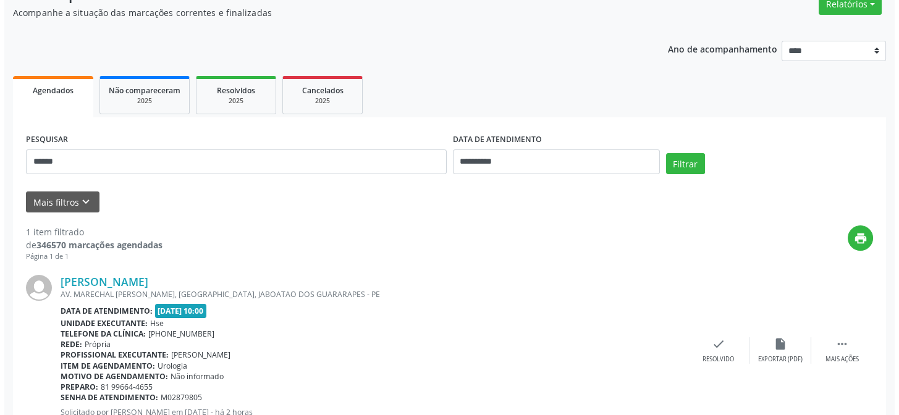
scroll to position [155, 0]
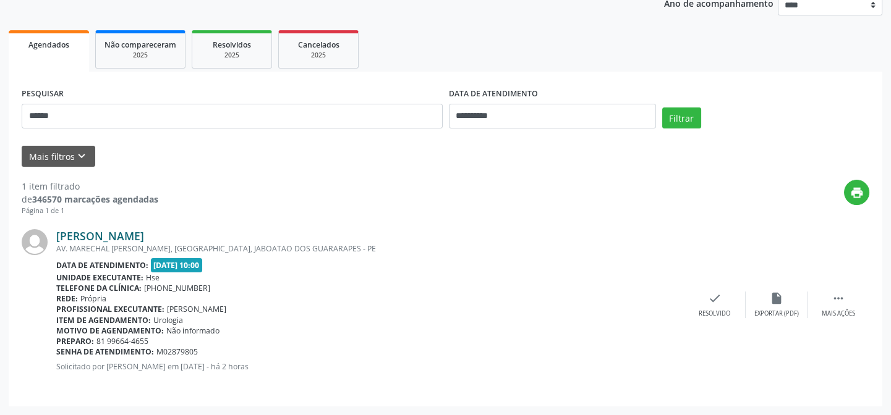
click at [140, 234] on link "[PERSON_NAME]" at bounding box center [100, 236] width 88 height 14
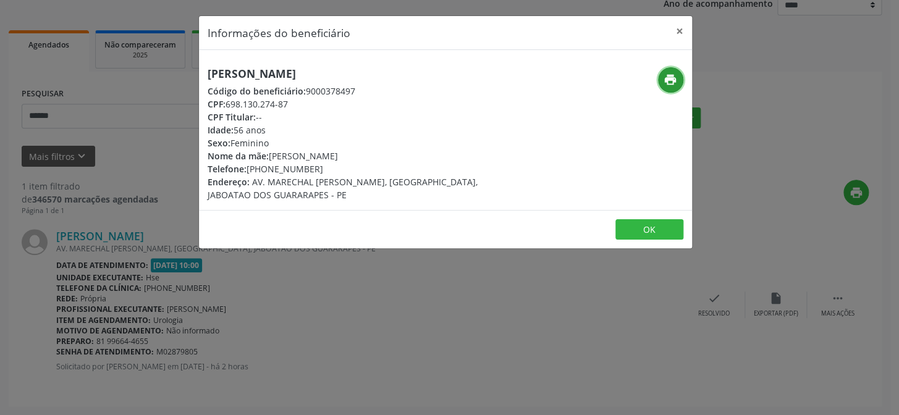
click at [669, 85] on icon "print" at bounding box center [671, 80] width 14 height 14
